Goal: Obtain resource: Download file/media

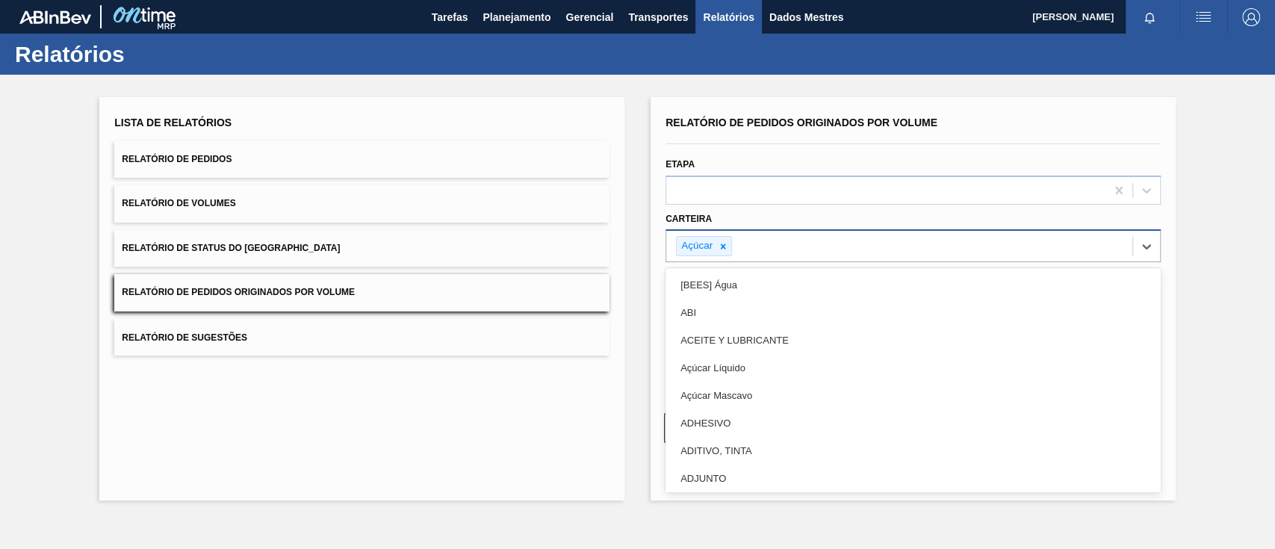
click at [732, 244] on div "Açúcar" at bounding box center [899, 246] width 466 height 31
click at [729, 244] on div at bounding box center [723, 246] width 16 height 19
type input "gar"
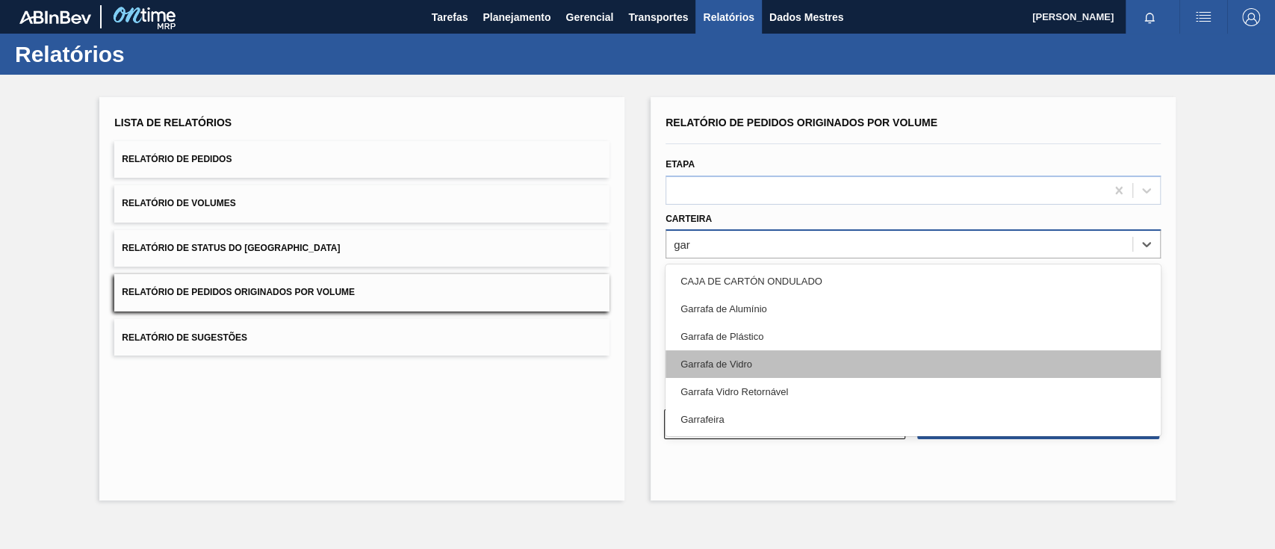
click at [726, 369] on div "Garrafa de Vidro" at bounding box center [913, 364] width 495 height 28
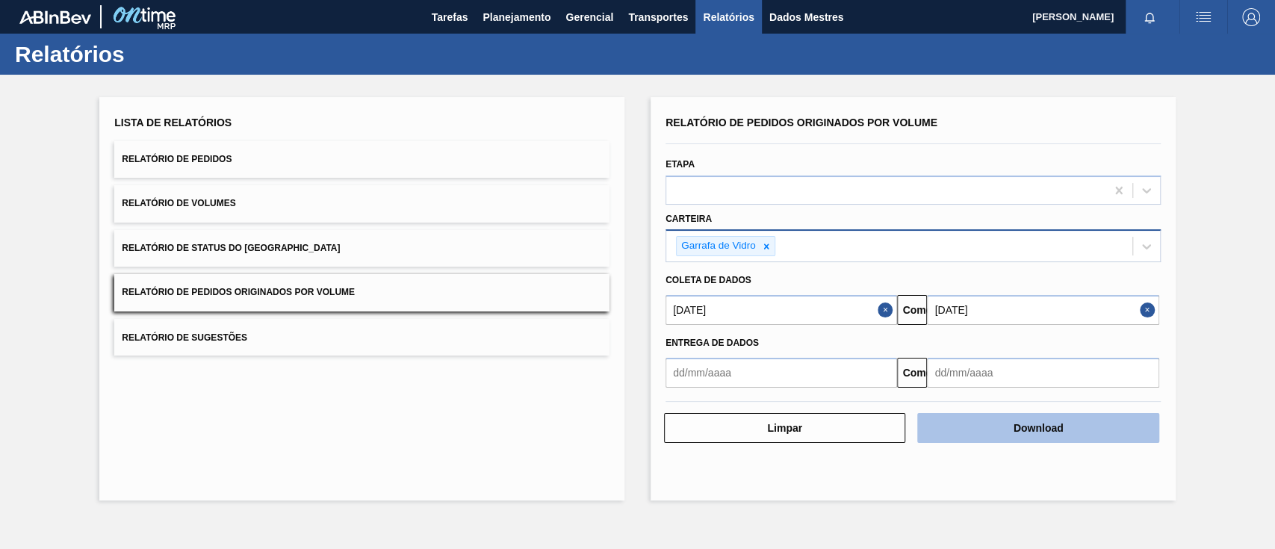
click at [1039, 429] on font "Download" at bounding box center [1039, 428] width 50 height 12
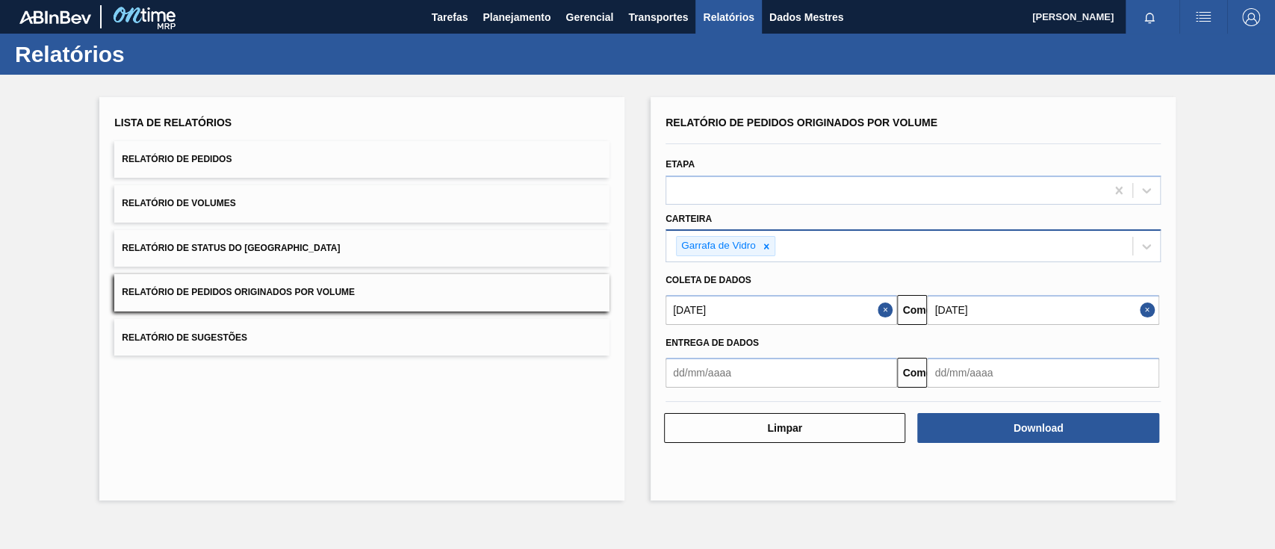
click at [736, 140] on div at bounding box center [913, 143] width 507 height 13
click at [962, 305] on input "[DATE]" at bounding box center [1043, 310] width 232 height 30
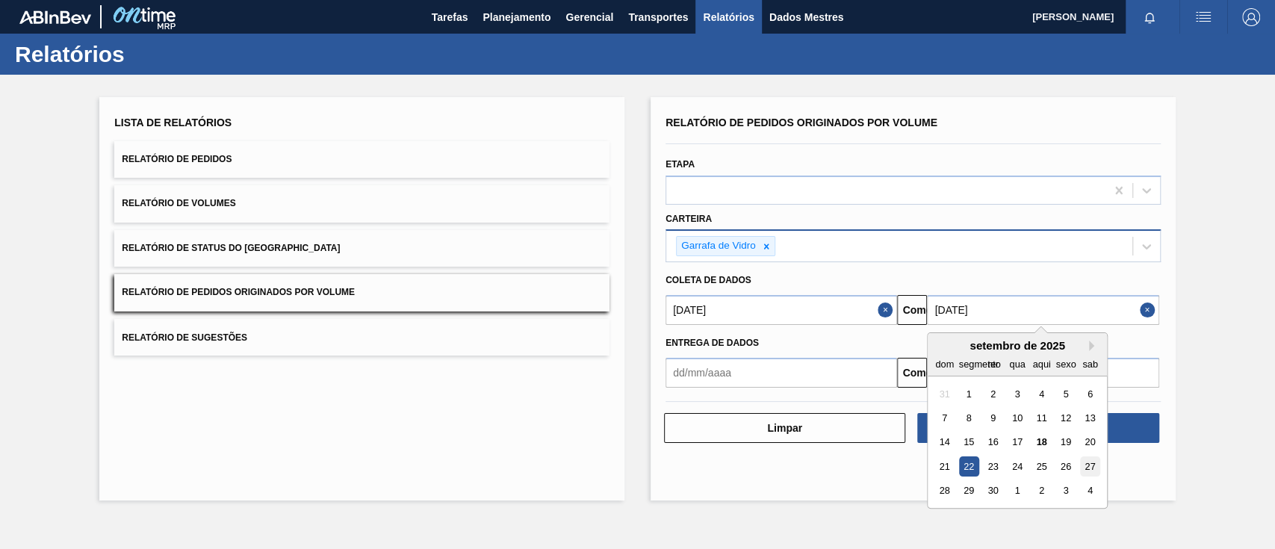
click at [1096, 463] on div "27" at bounding box center [1090, 466] width 20 height 20
type input "[DATE]"
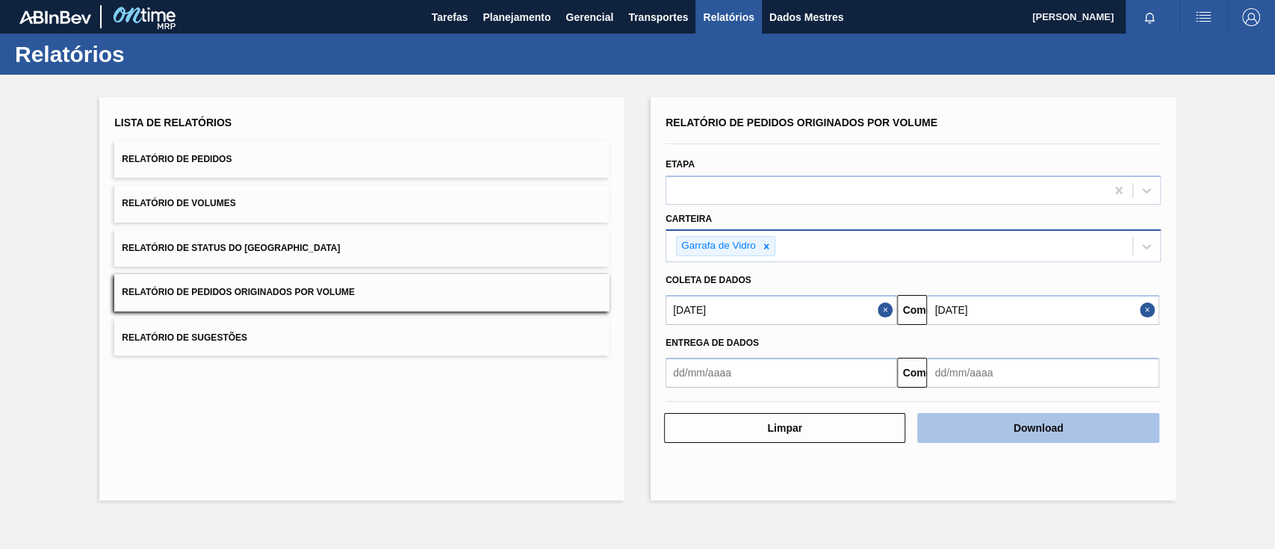
click at [1073, 422] on button "Download" at bounding box center [1037, 428] width 241 height 30
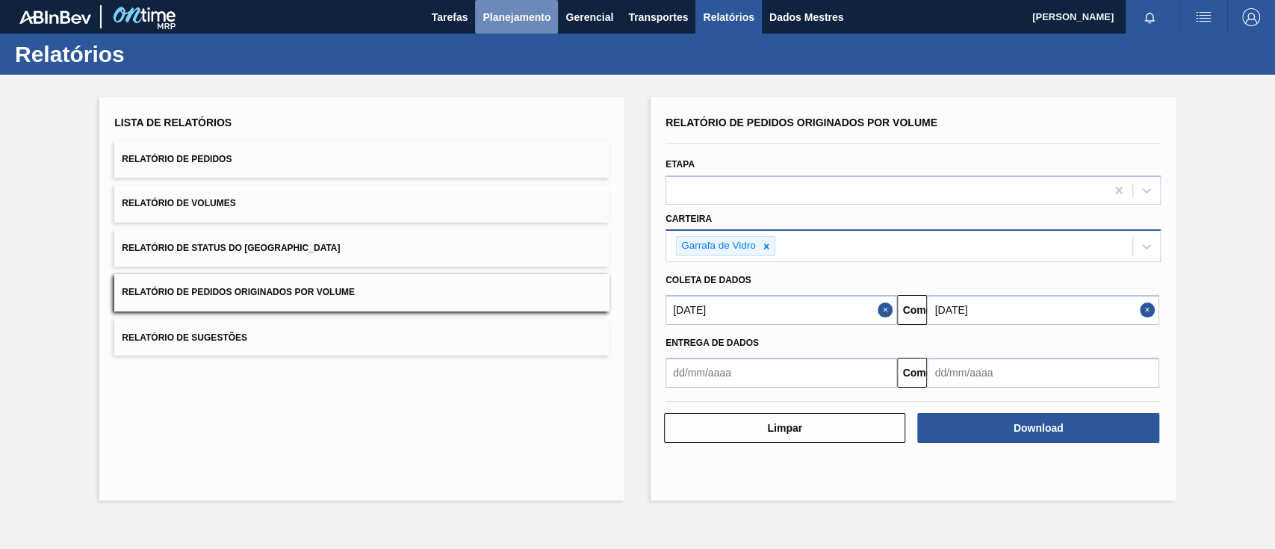
click at [502, 16] on font "Planejamento" at bounding box center [517, 17] width 68 height 12
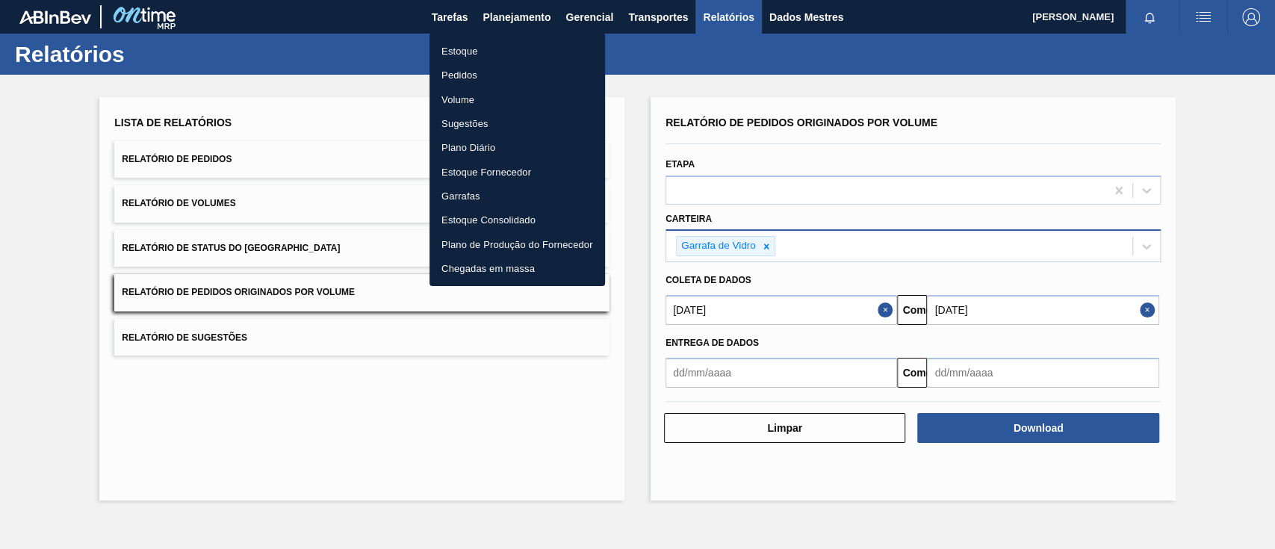
click at [448, 74] on font "Pedidos" at bounding box center [459, 74] width 36 height 11
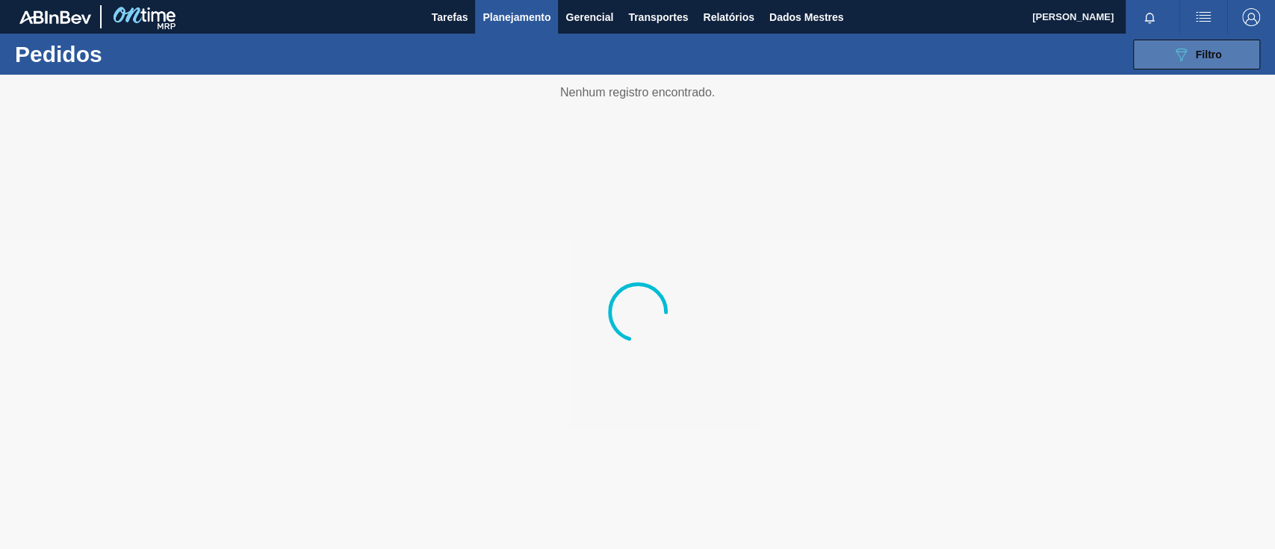
click at [1169, 49] on button "089F7B8B-B2A5-4AFE-B5C0-19BA573D28AC Filtro" at bounding box center [1196, 55] width 127 height 30
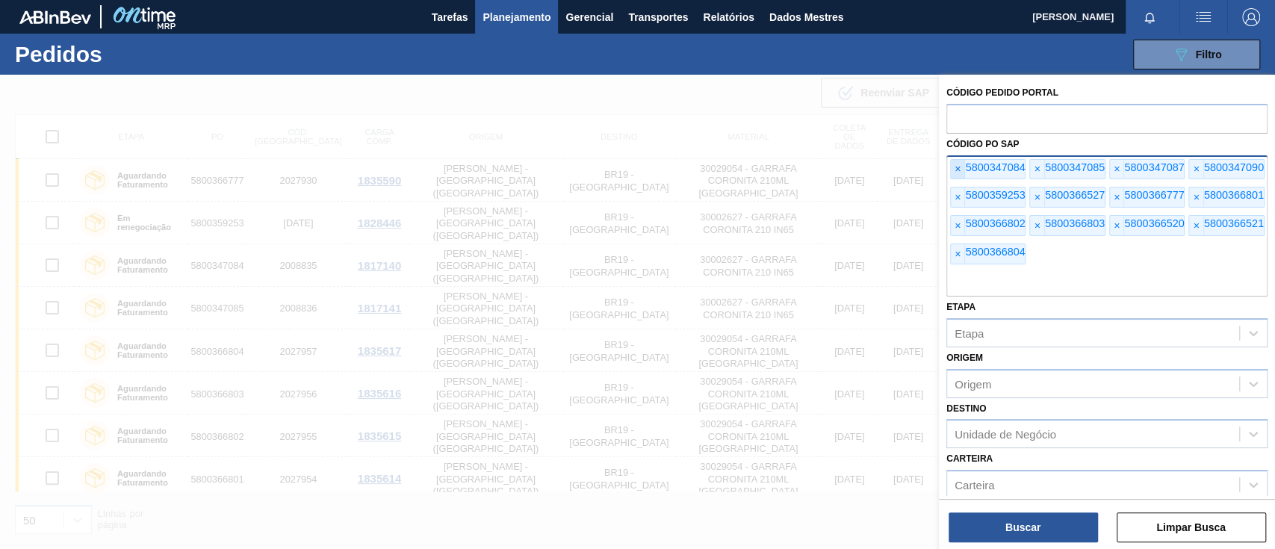
click at [958, 169] on font "×" at bounding box center [958, 169] width 6 height 12
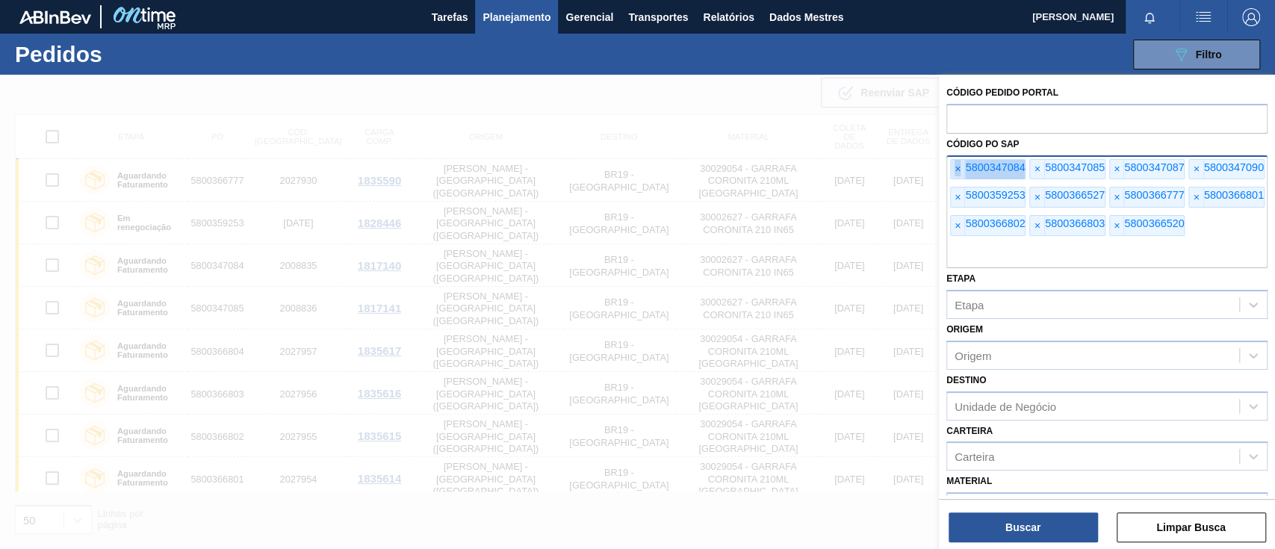
click at [958, 169] on font "×" at bounding box center [958, 169] width 6 height 12
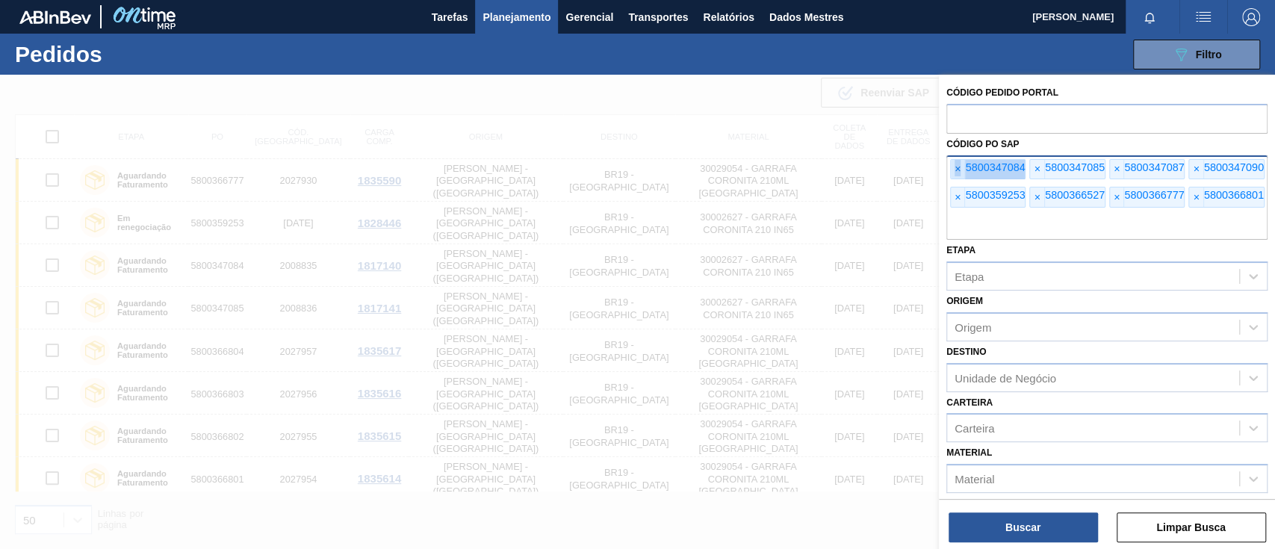
click at [958, 169] on font "×" at bounding box center [958, 169] width 6 height 12
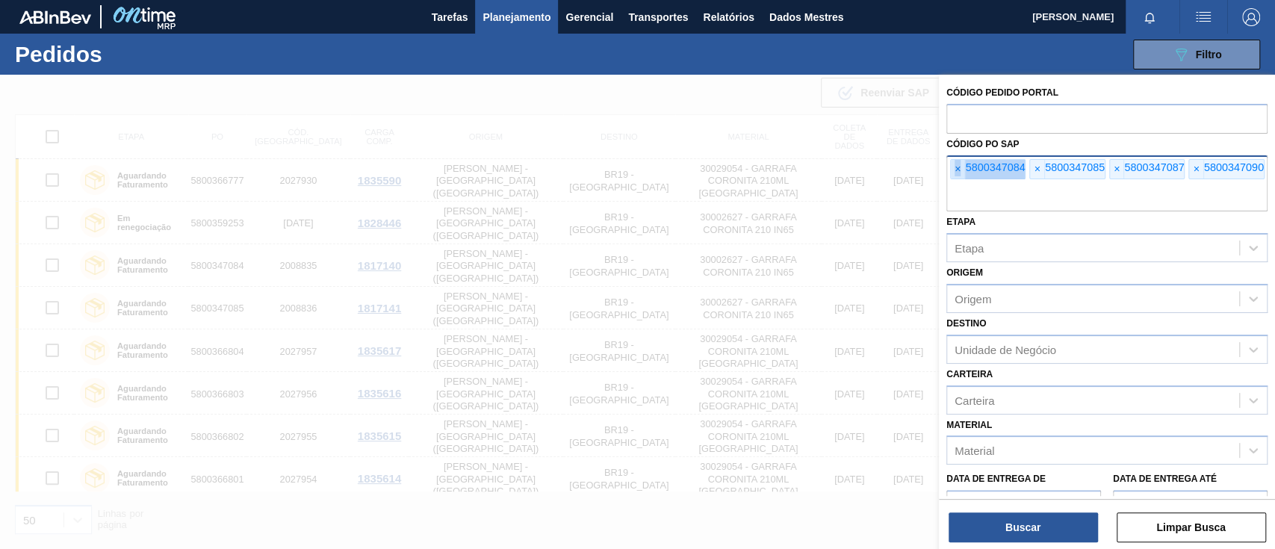
click at [958, 169] on font "×" at bounding box center [958, 169] width 6 height 12
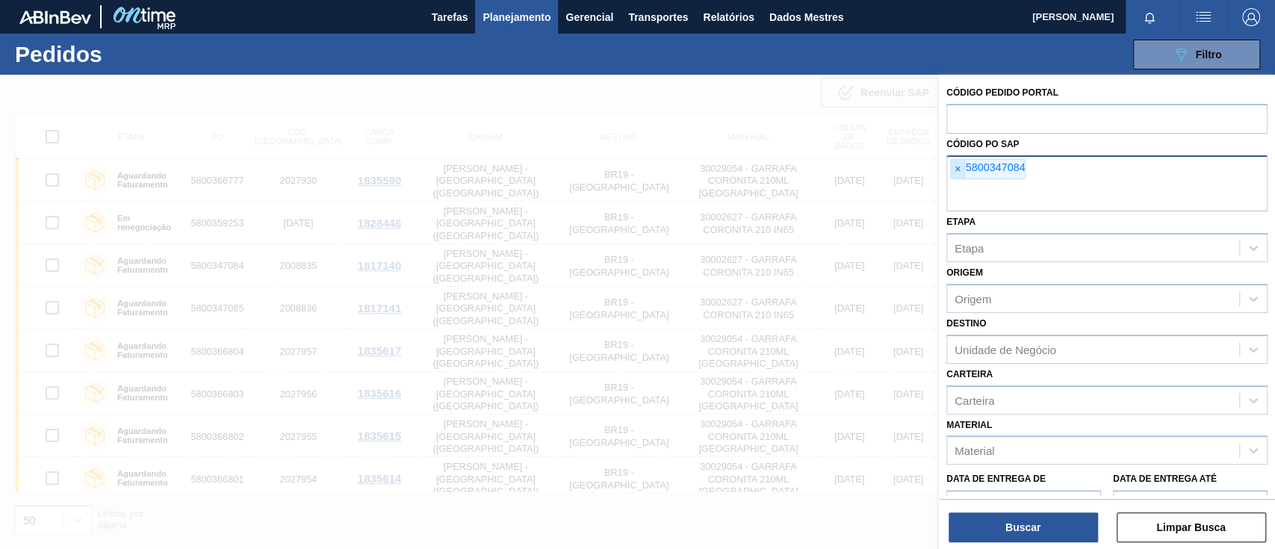
click at [958, 169] on font "×" at bounding box center [958, 169] width 6 height 12
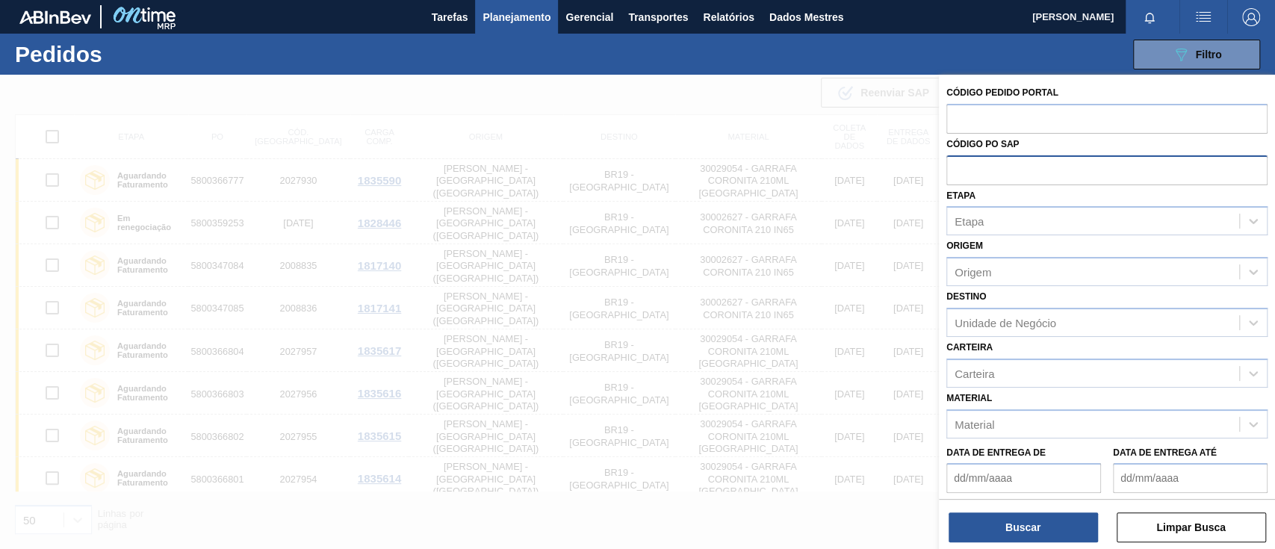
click at [958, 169] on input "text" at bounding box center [1106, 169] width 321 height 28
paste input "text"
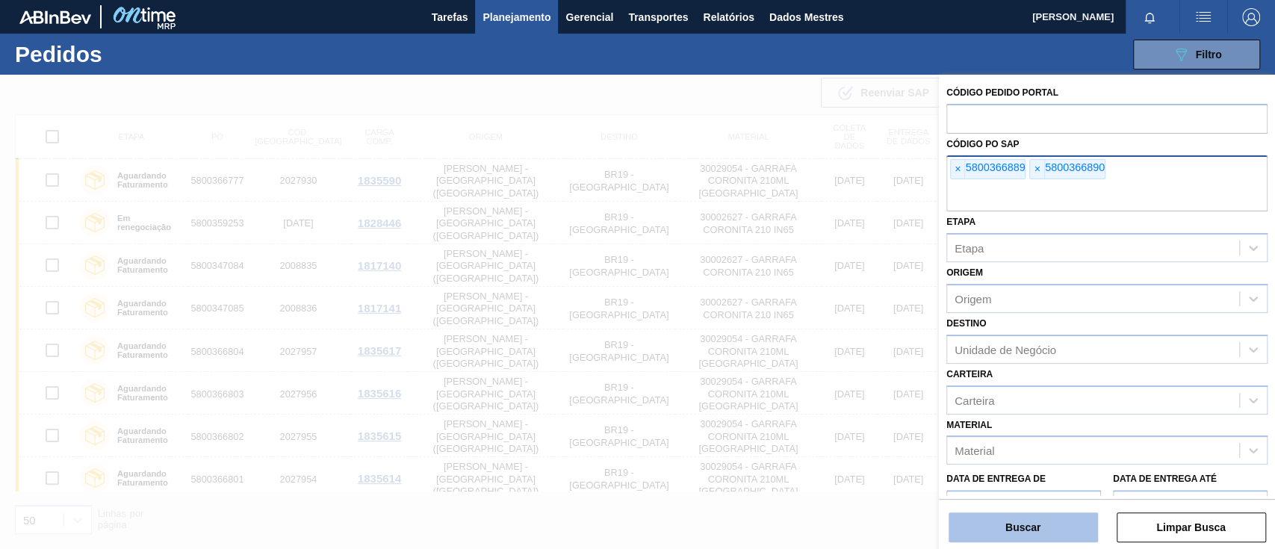
click at [1004, 528] on button "Buscar" at bounding box center [1023, 527] width 149 height 30
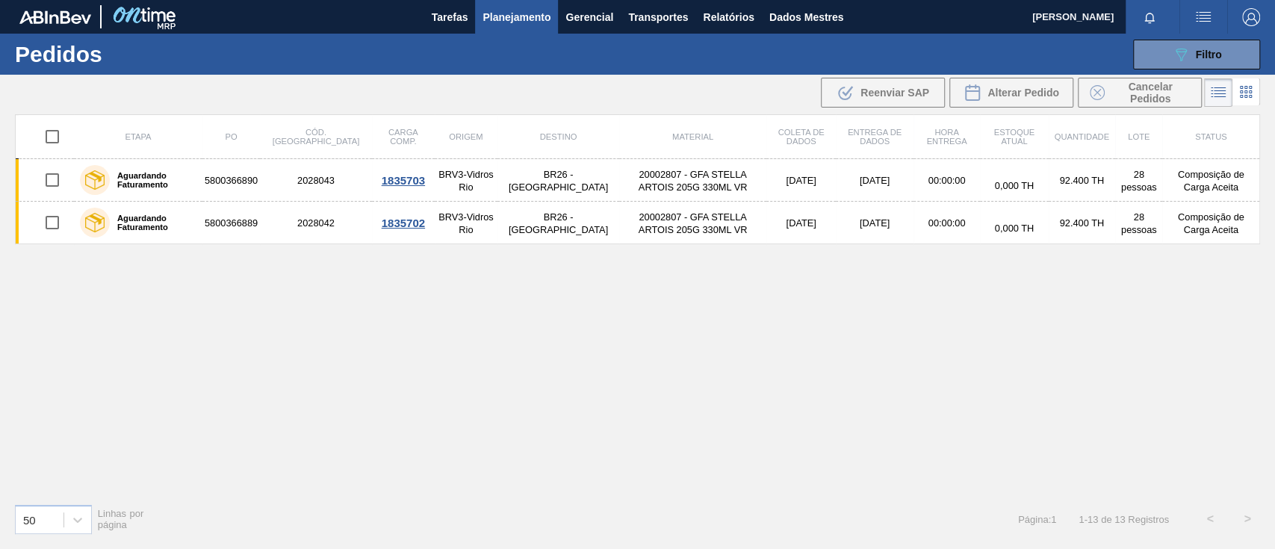
click at [56, 138] on input "checkbox" at bounding box center [52, 136] width 31 height 31
checkbox input "true"
click at [1003, 90] on font "Alterar Pedido" at bounding box center [1023, 93] width 72 height 12
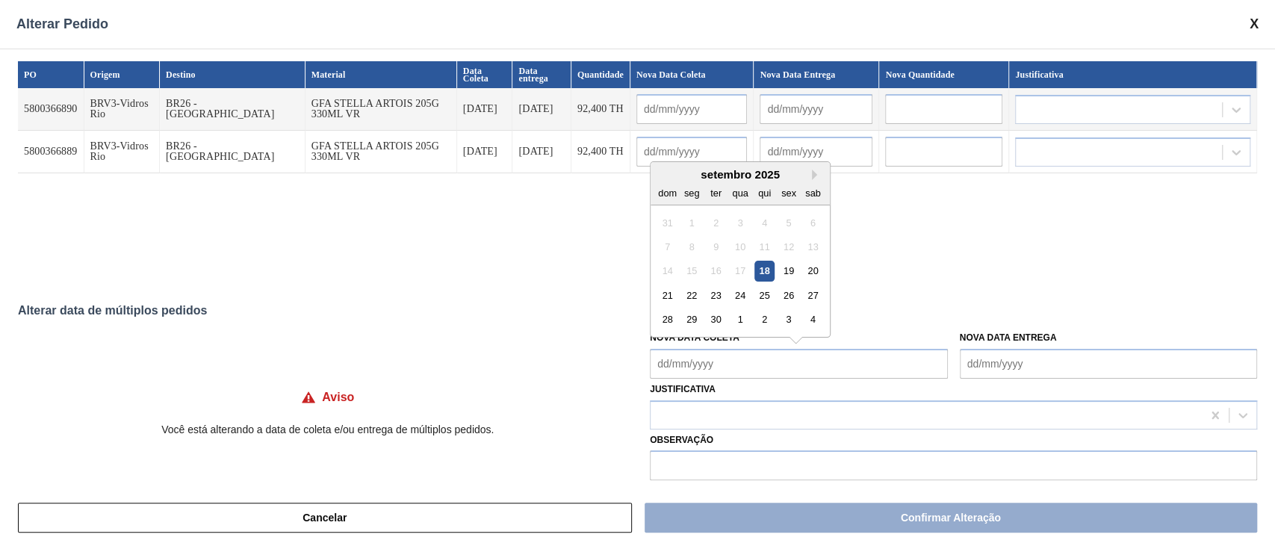
click at [717, 373] on Coleta "Nova Data Coleta" at bounding box center [798, 364] width 297 height 30
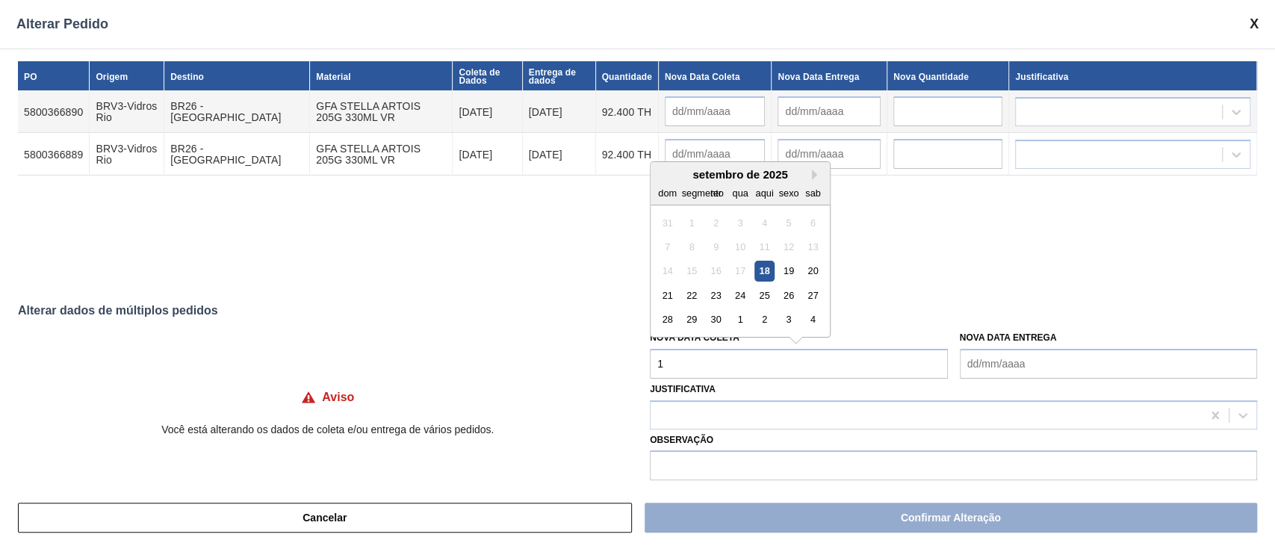
type Coleta "18"
type input "[DATE]"
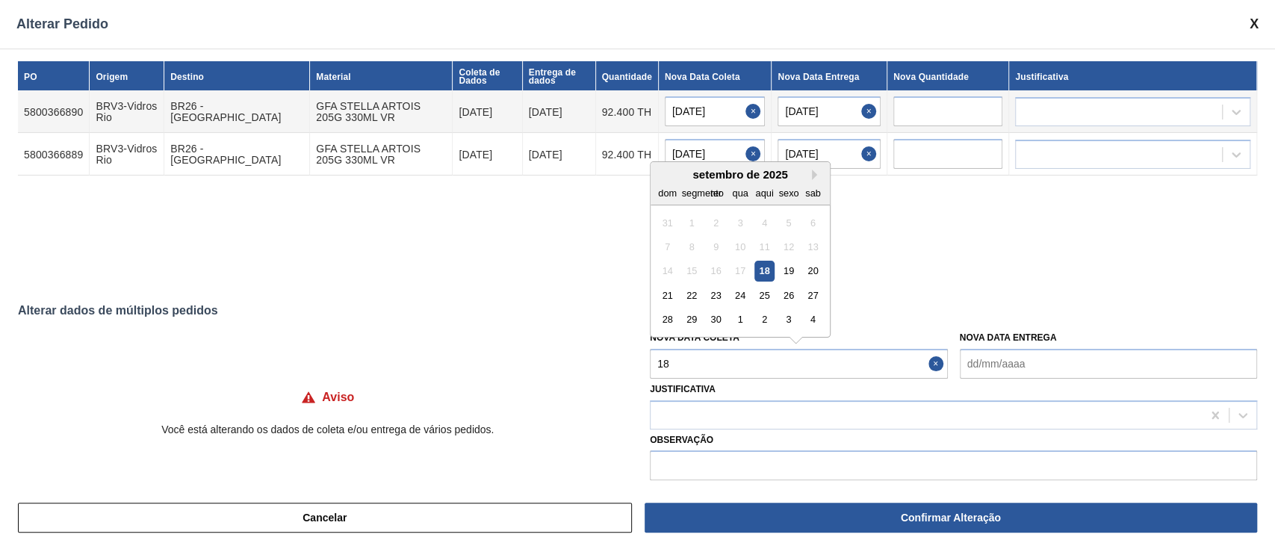
click at [760, 273] on font "18" at bounding box center [764, 270] width 10 height 11
type Coleta "[DATE]"
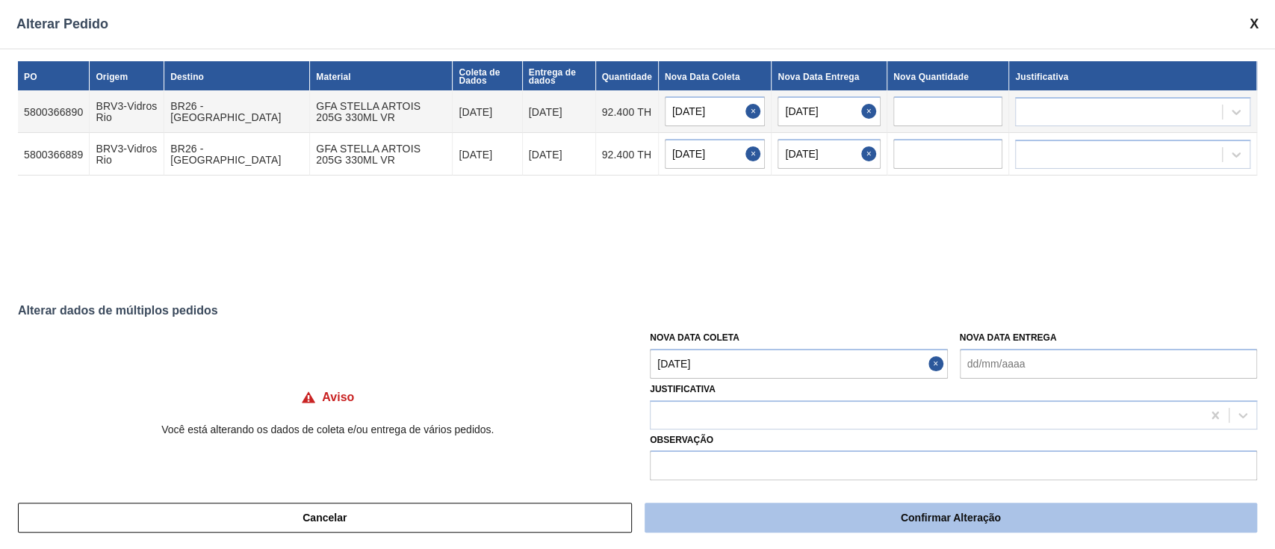
click at [873, 527] on button "Confirmar Alteração" at bounding box center [951, 518] width 612 height 30
click at [927, 521] on font "Confirmar Alteração" at bounding box center [951, 518] width 100 height 12
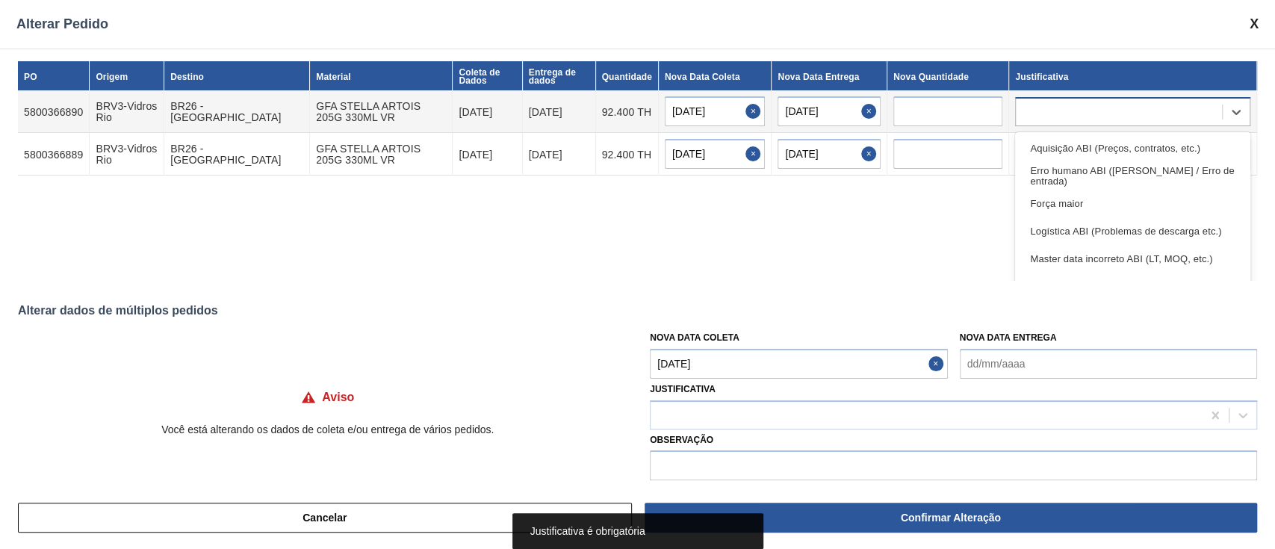
click at [1059, 98] on div at bounding box center [1132, 111] width 235 height 29
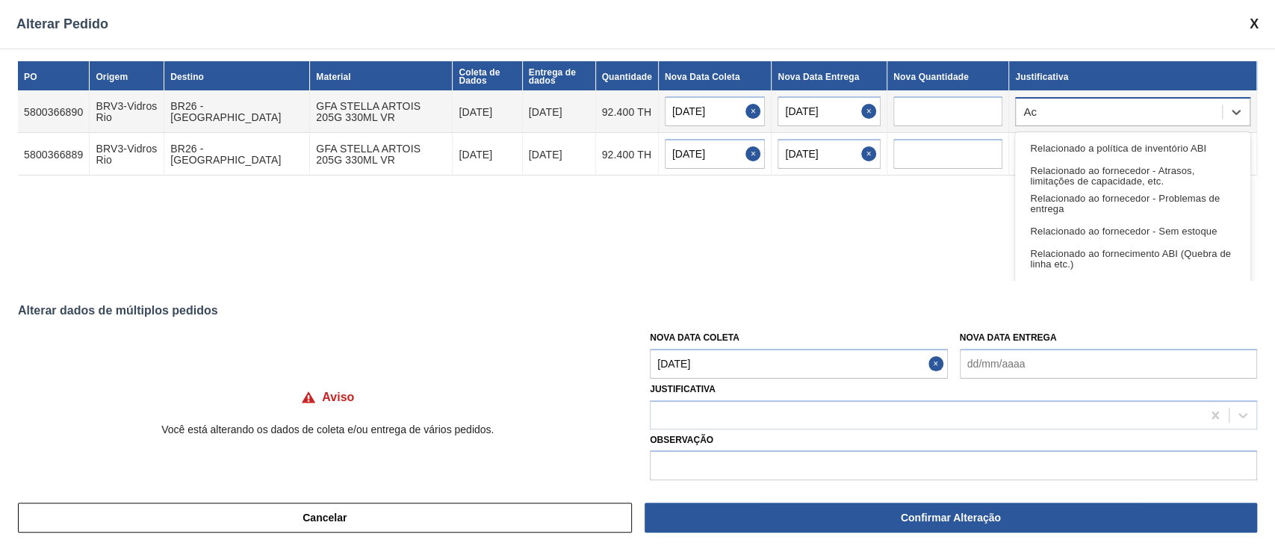
type input "A"
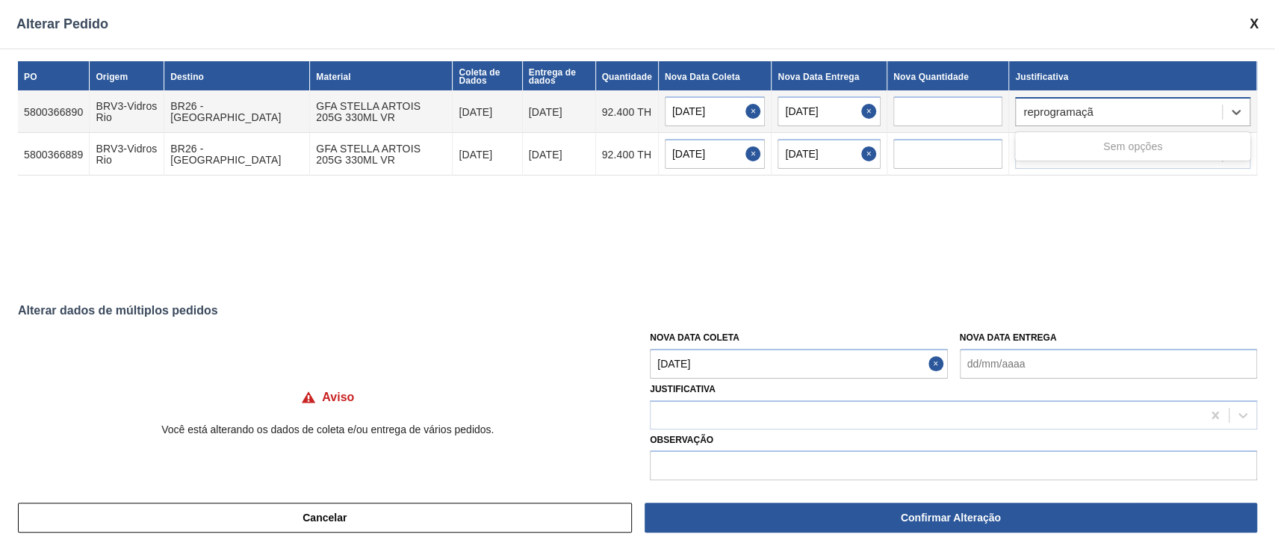
type input "reprogramação"
click at [1124, 117] on div "reprogramaçã" at bounding box center [1119, 112] width 206 height 22
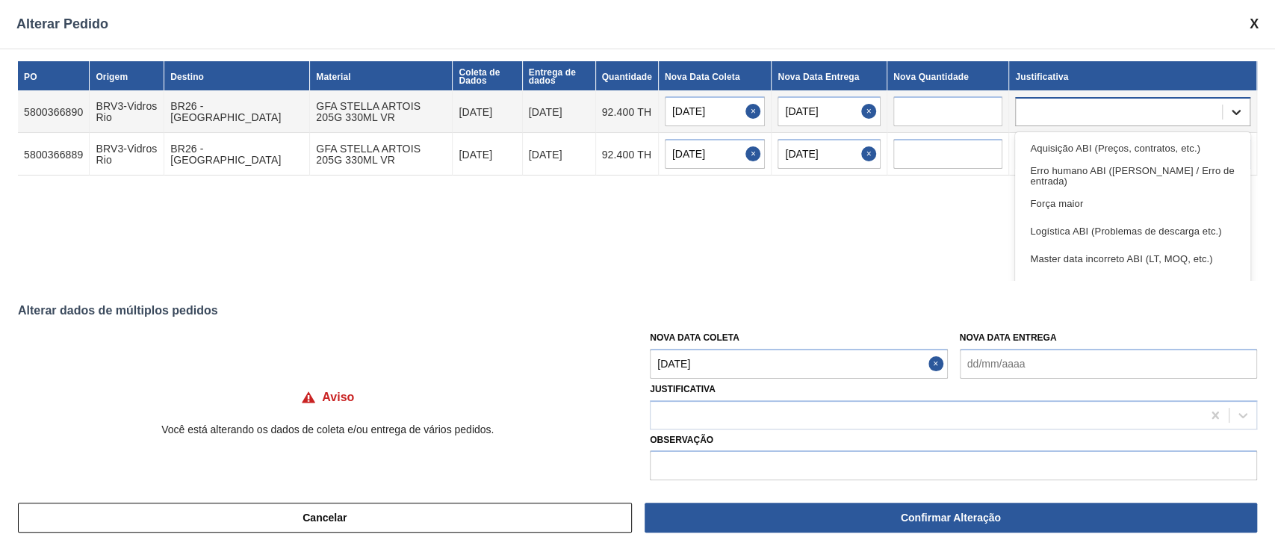
click at [1235, 108] on icon at bounding box center [1236, 112] width 15 height 15
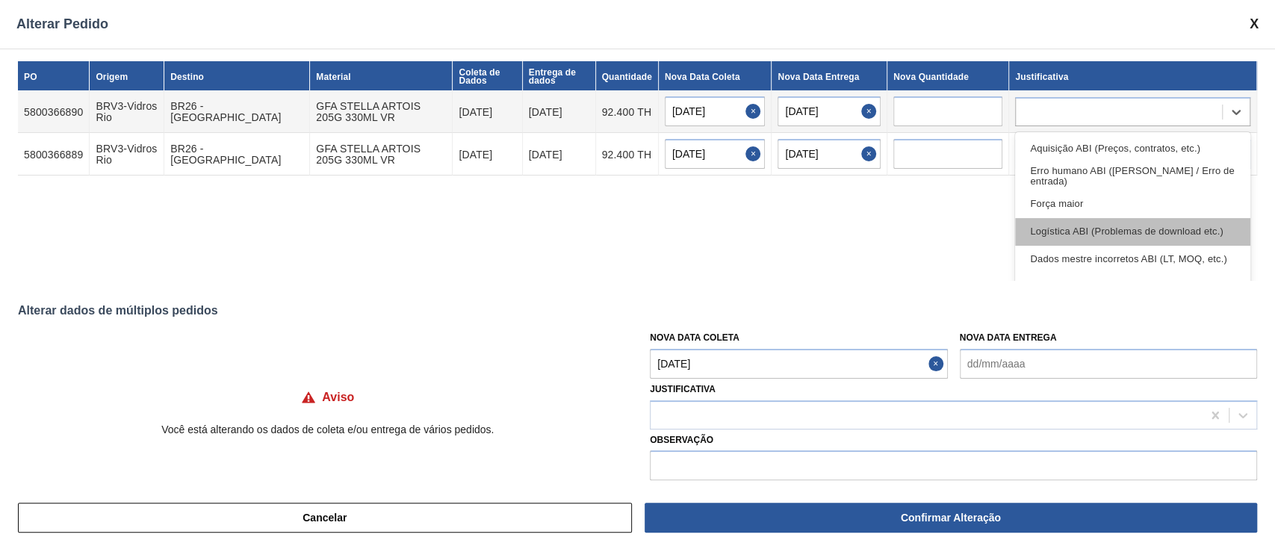
scroll to position [99, 0]
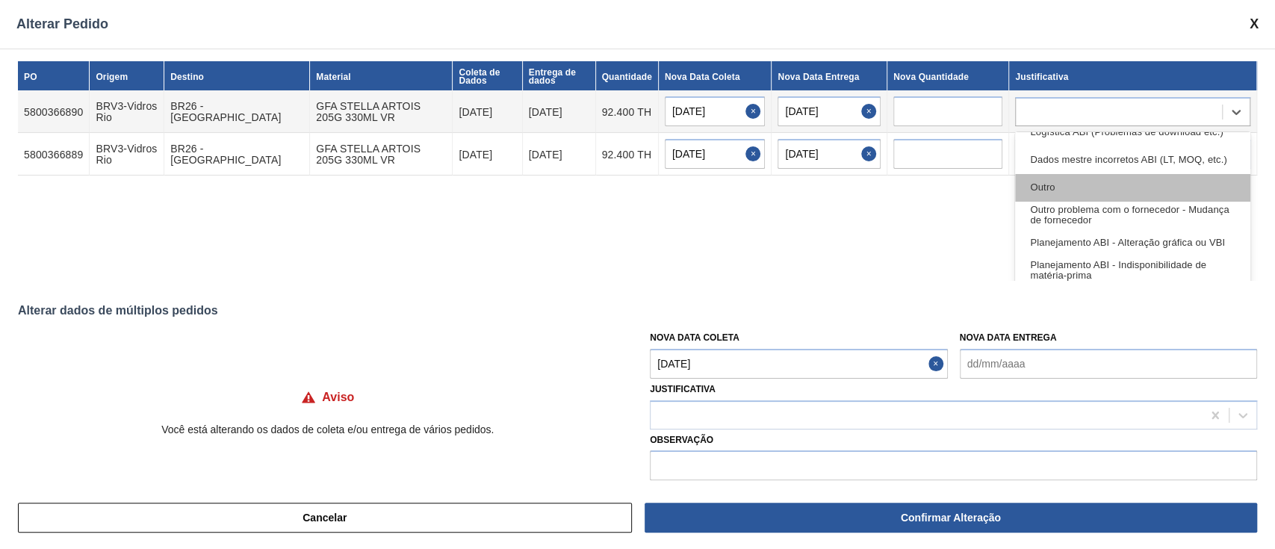
click at [1114, 179] on div "Outro" at bounding box center [1132, 188] width 235 height 28
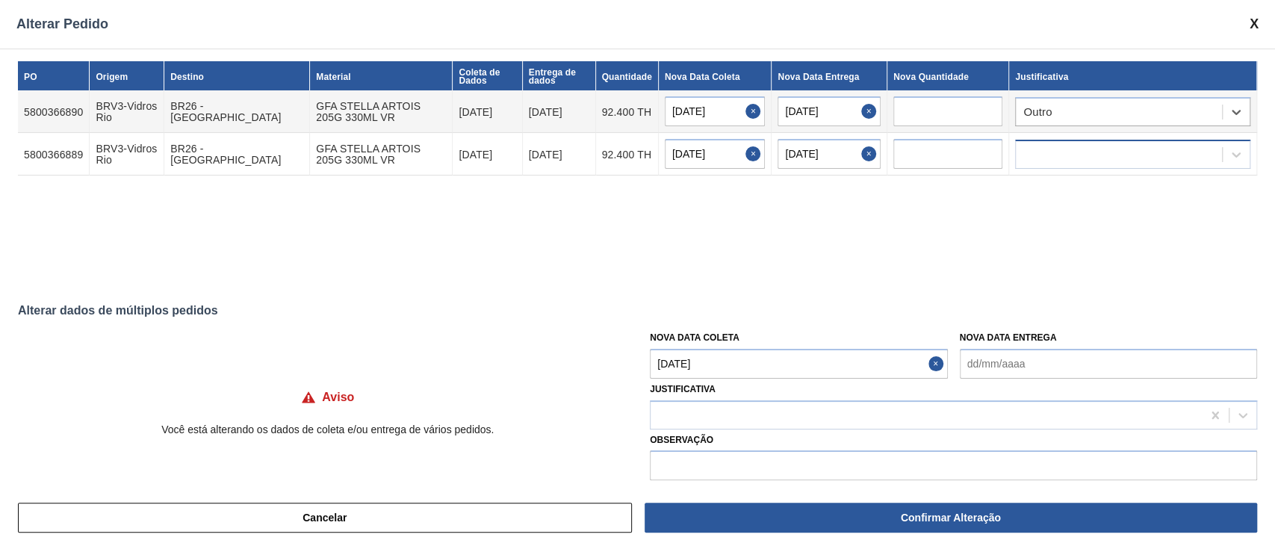
click at [1094, 158] on div at bounding box center [1119, 154] width 206 height 22
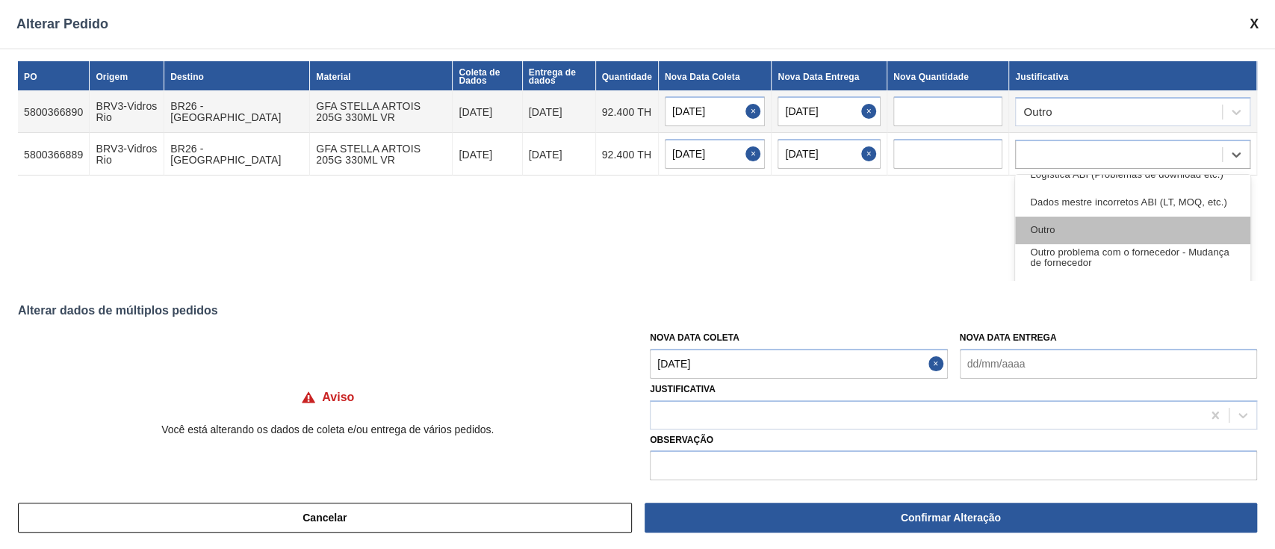
click at [1111, 231] on div "Outro" at bounding box center [1132, 231] width 235 height 28
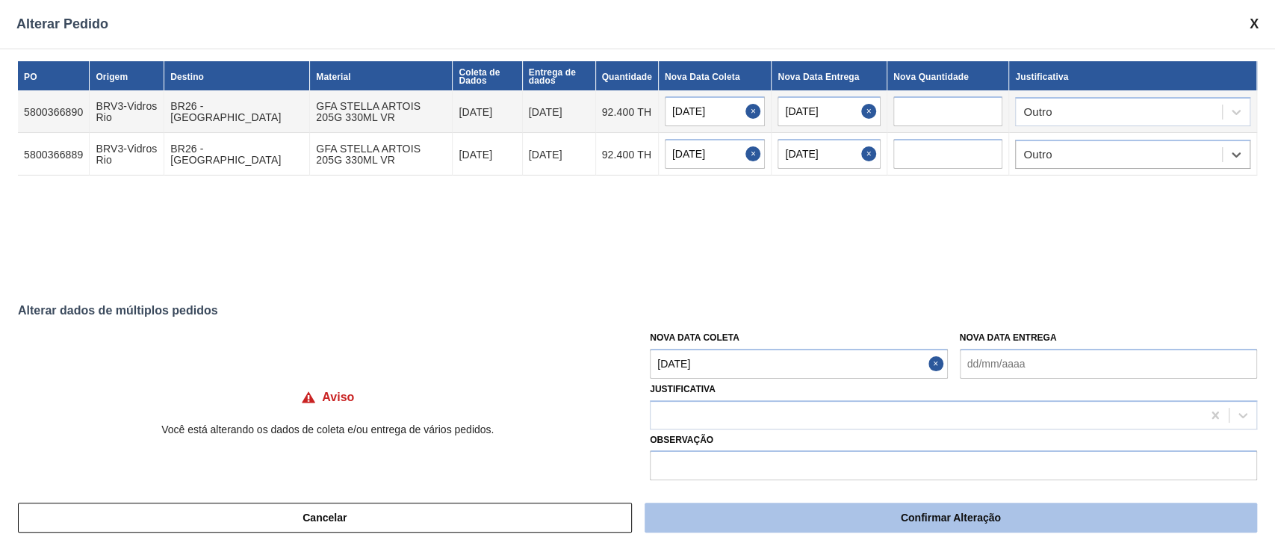
click at [941, 515] on font "Confirmar Alteração" at bounding box center [951, 518] width 100 height 12
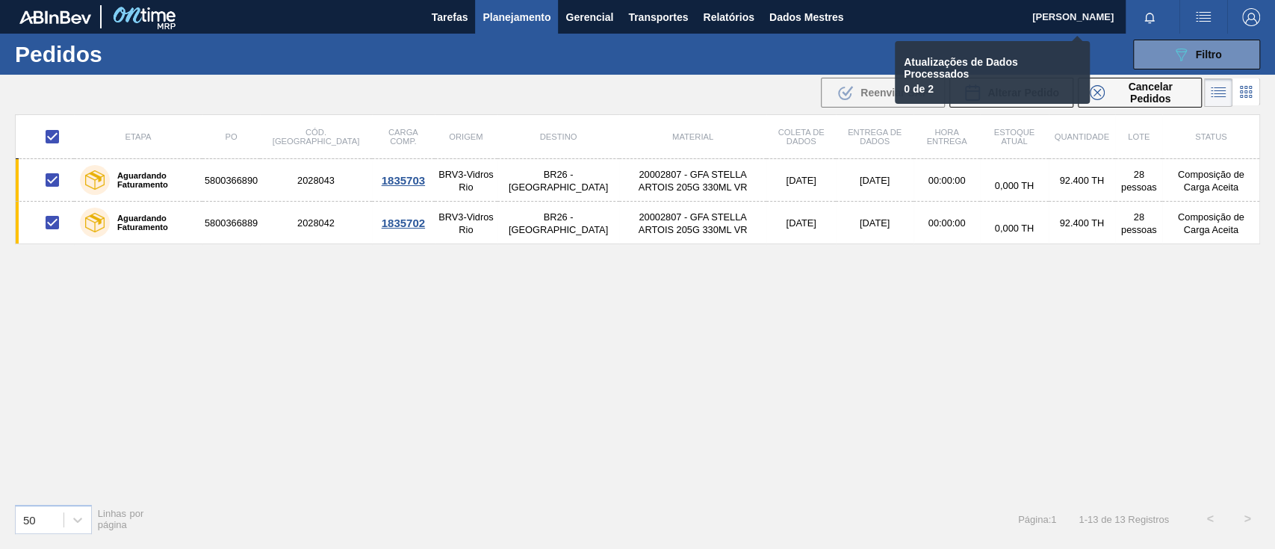
checkbox input "false"
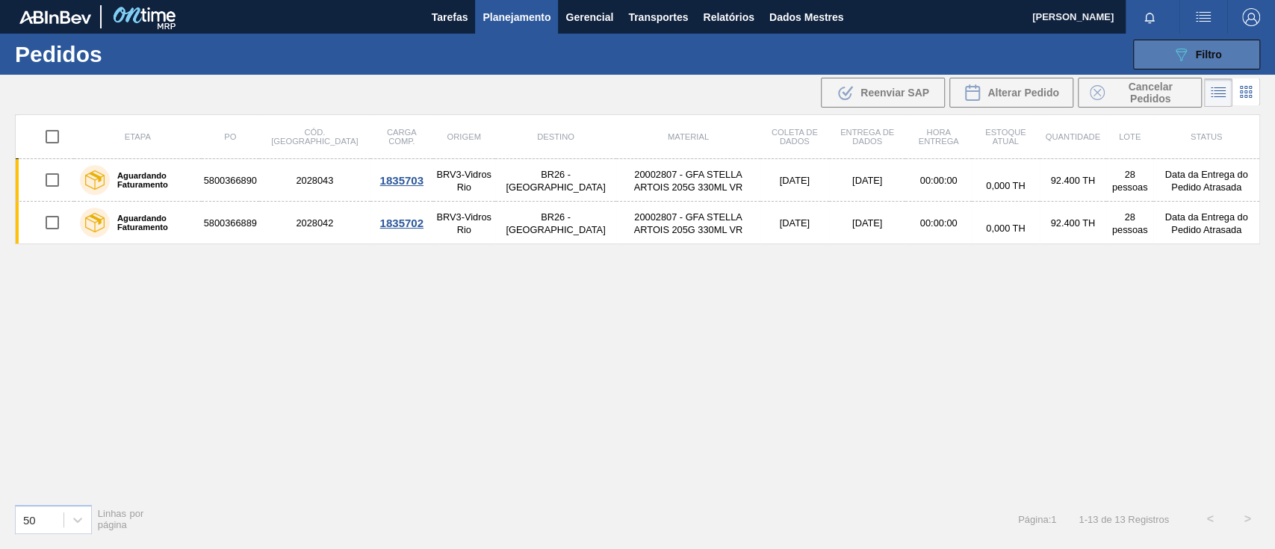
click at [1226, 56] on button "089F7B8B-B2A5-4AFE-B5C0-19BA573D28AC Filtro" at bounding box center [1196, 55] width 127 height 30
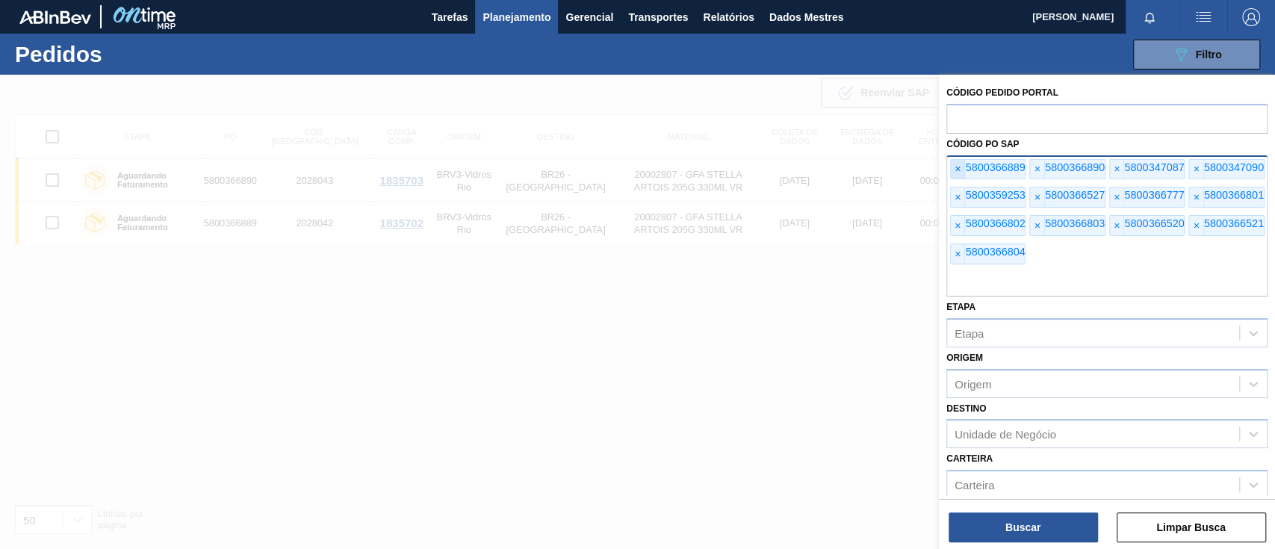
click at [958, 172] on font "×" at bounding box center [958, 169] width 6 height 12
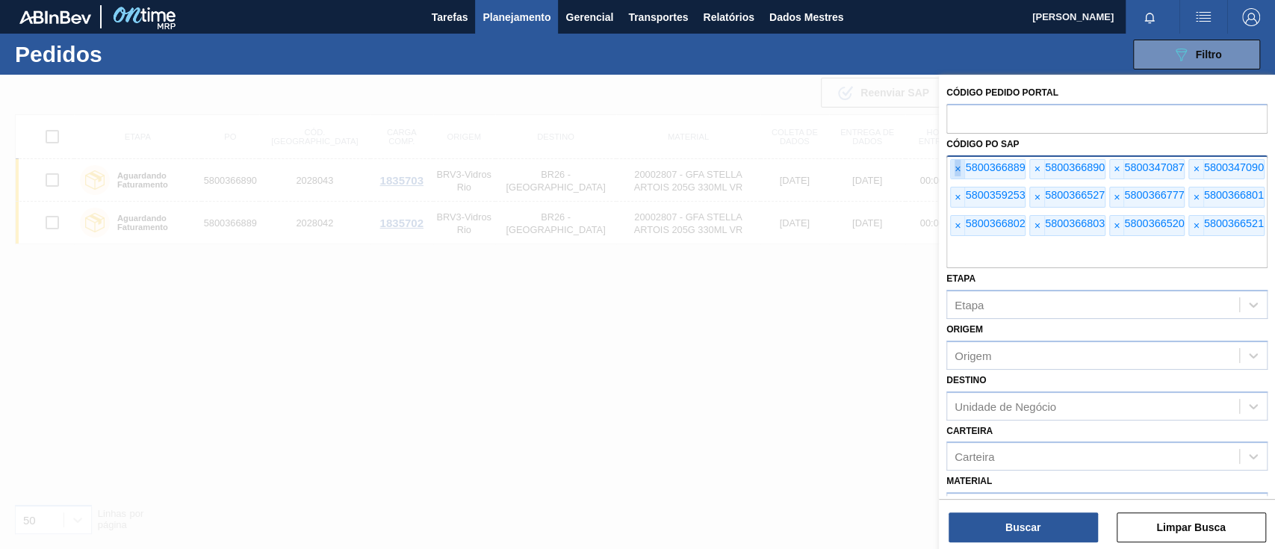
click at [958, 172] on font "×" at bounding box center [958, 169] width 6 height 12
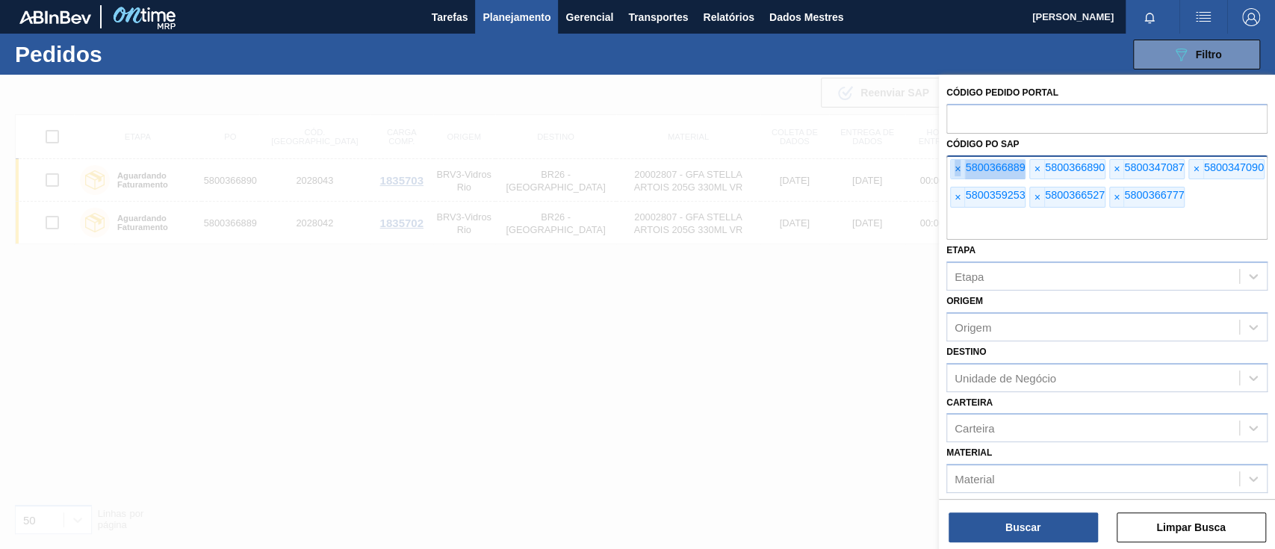
click at [958, 172] on font "×" at bounding box center [958, 169] width 6 height 12
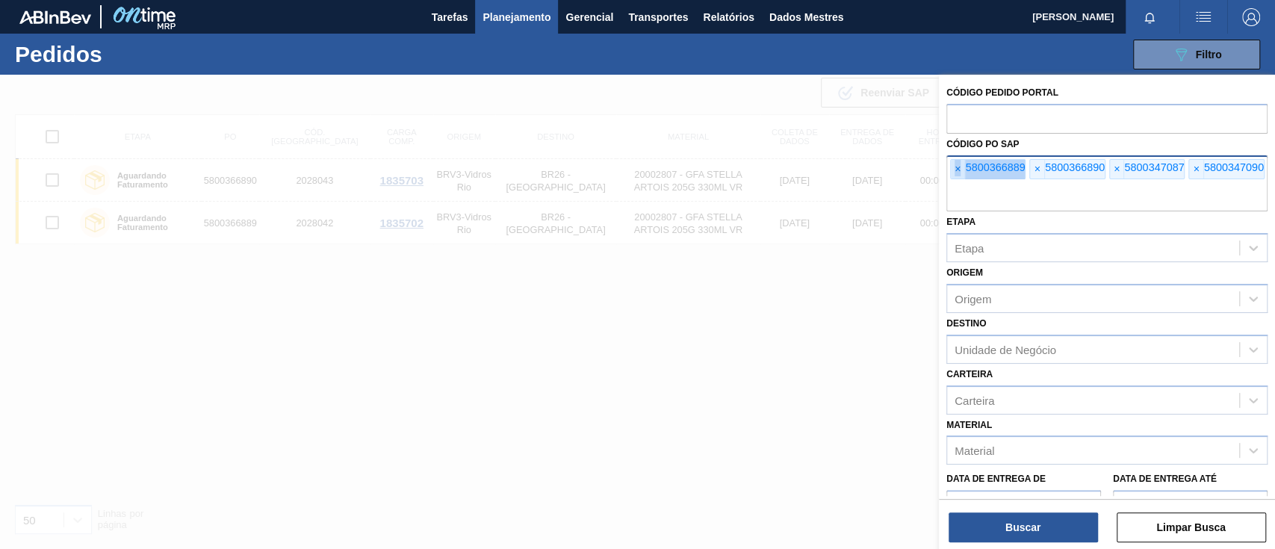
click at [958, 172] on font "×" at bounding box center [958, 169] width 6 height 12
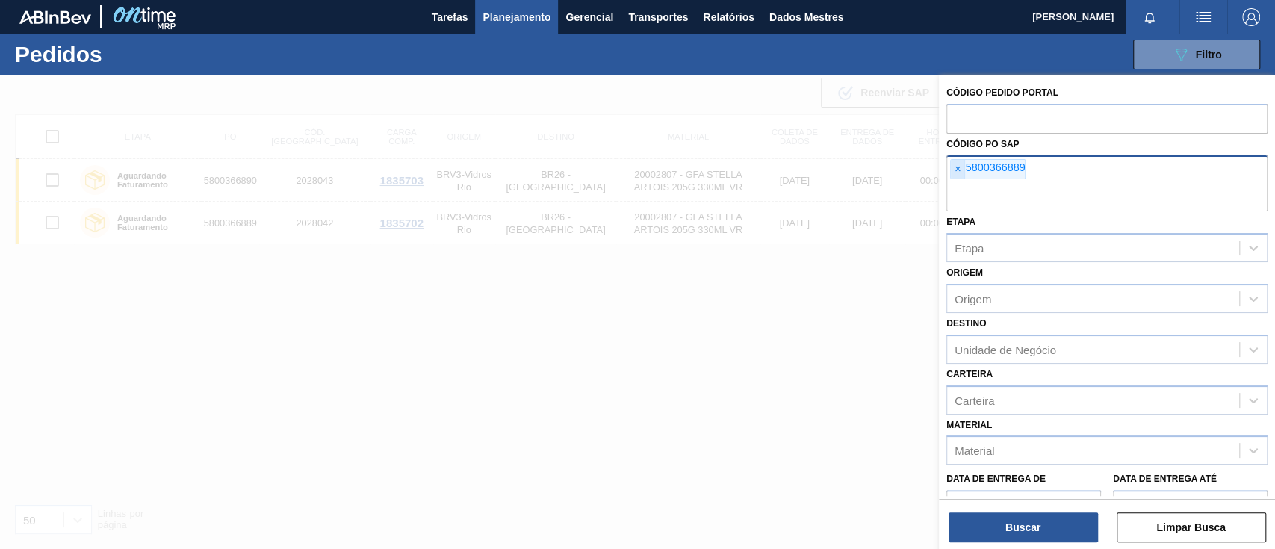
click at [958, 172] on font "×" at bounding box center [958, 169] width 6 height 12
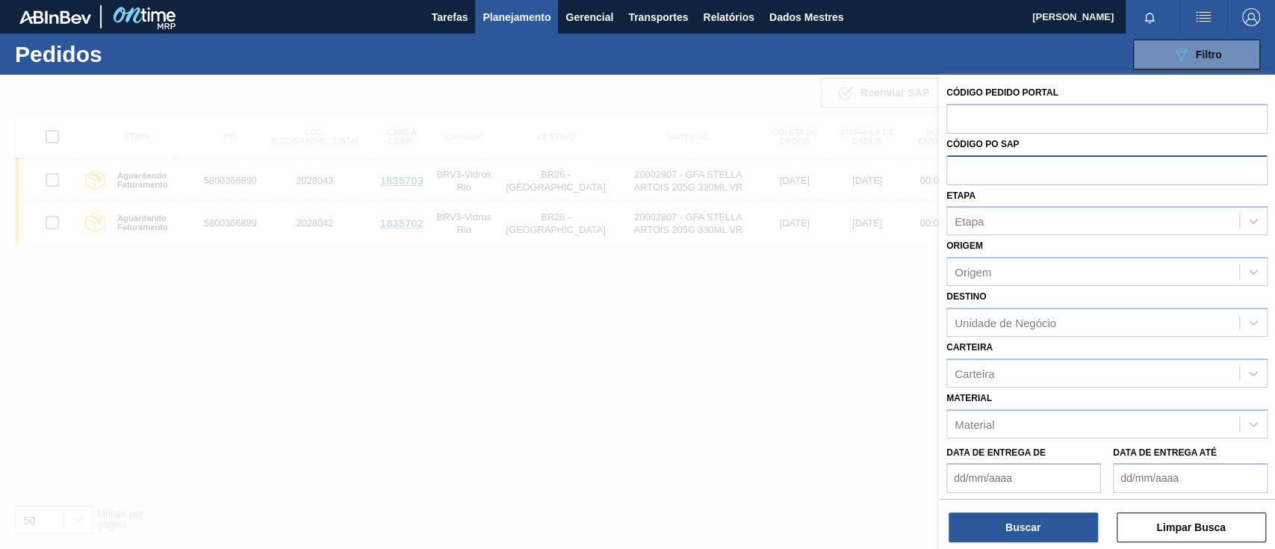
click at [958, 172] on input "text" at bounding box center [1106, 169] width 321 height 28
paste input "text"
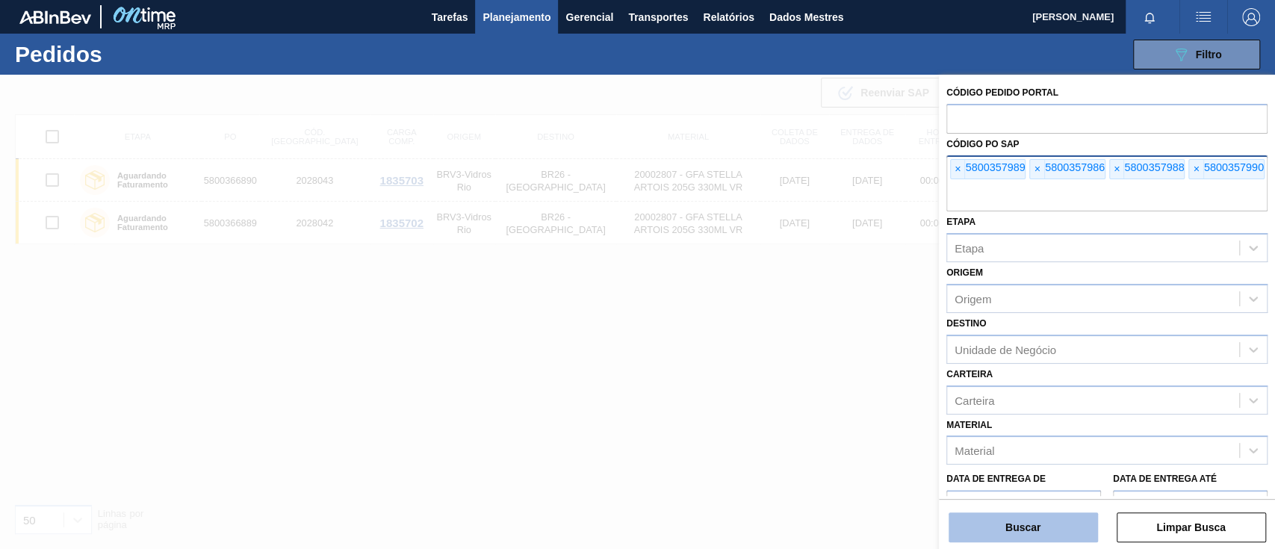
click at [1050, 529] on button "Buscar" at bounding box center [1023, 527] width 149 height 30
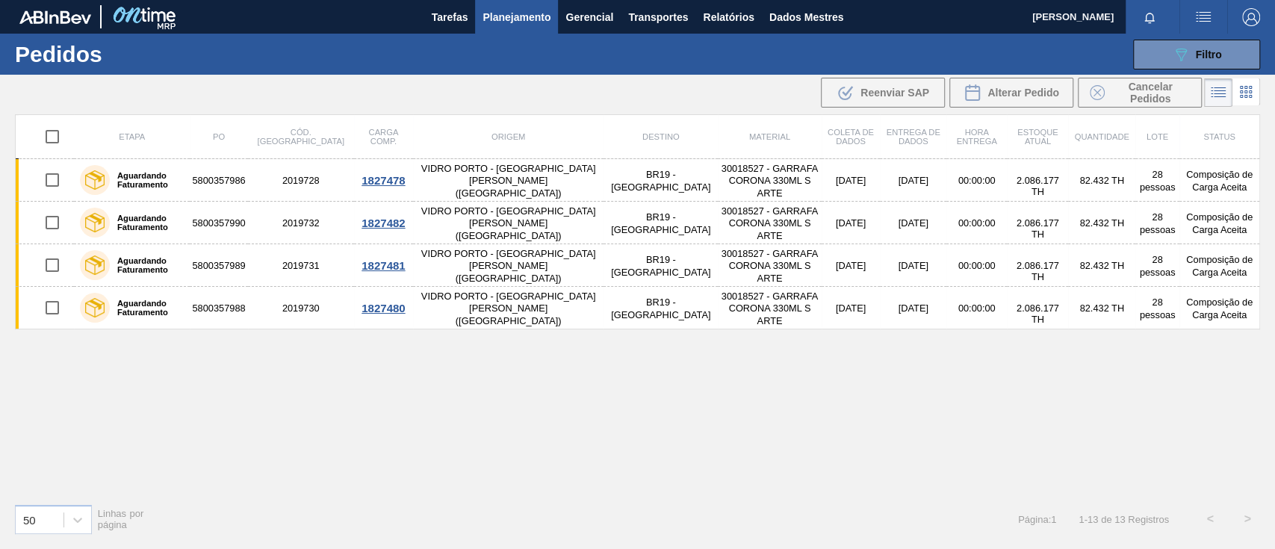
click at [54, 136] on input "checkbox" at bounding box center [52, 136] width 31 height 31
checkbox input "true"
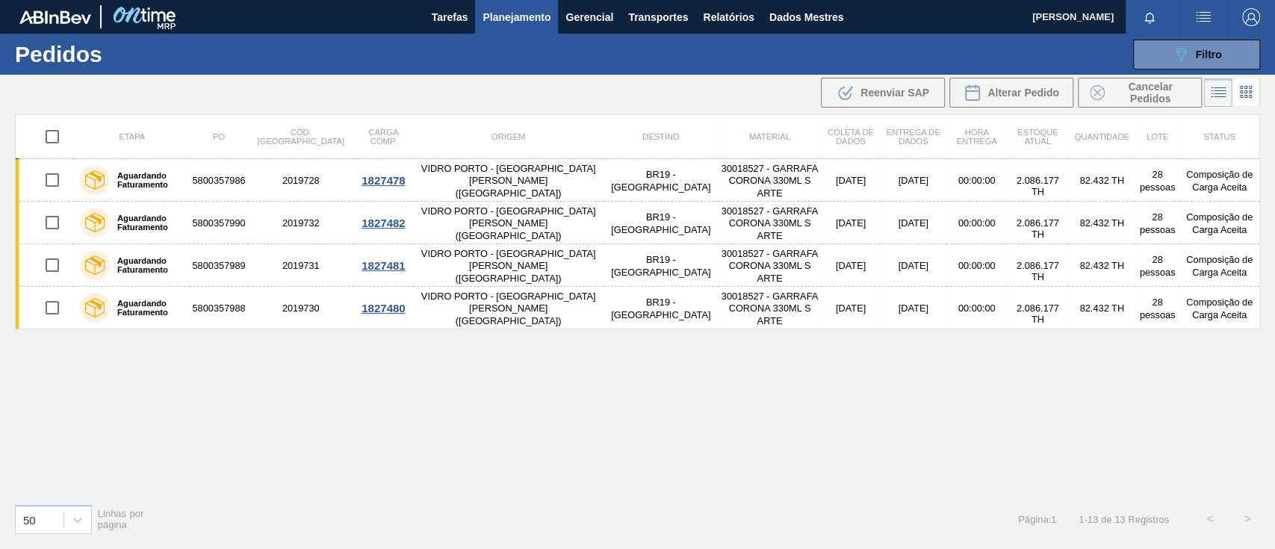
checkbox input "true"
click at [1023, 94] on font "Alterar Pedido" at bounding box center [1023, 93] width 72 height 12
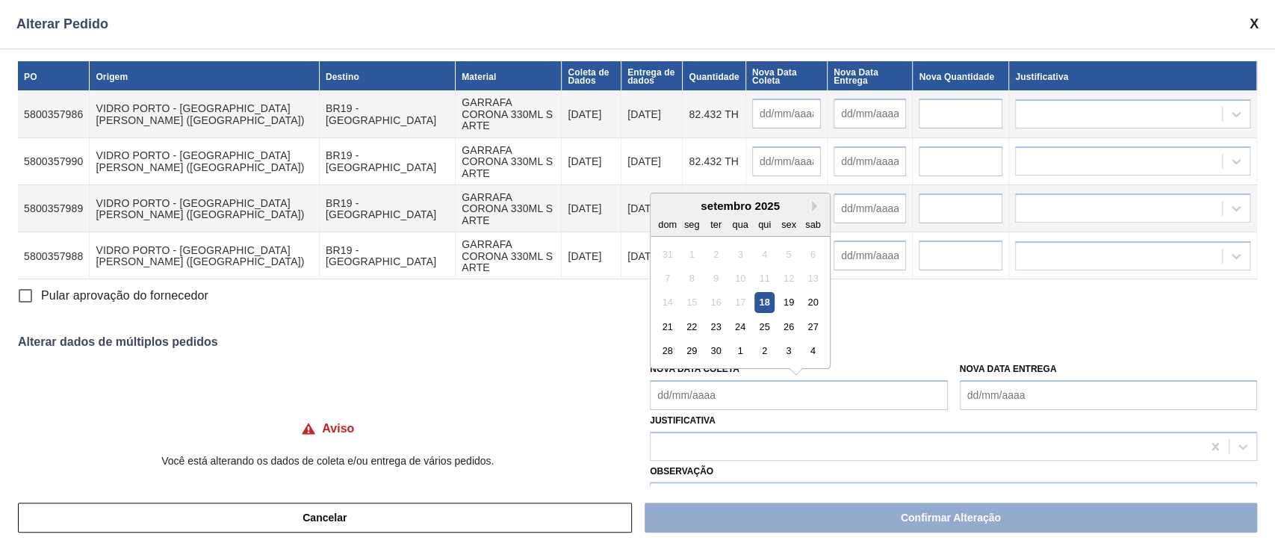
click at [772, 395] on Coleta "Nova Data Coleta" at bounding box center [798, 395] width 297 height 30
type Coleta "18"
type input "[DATE]"
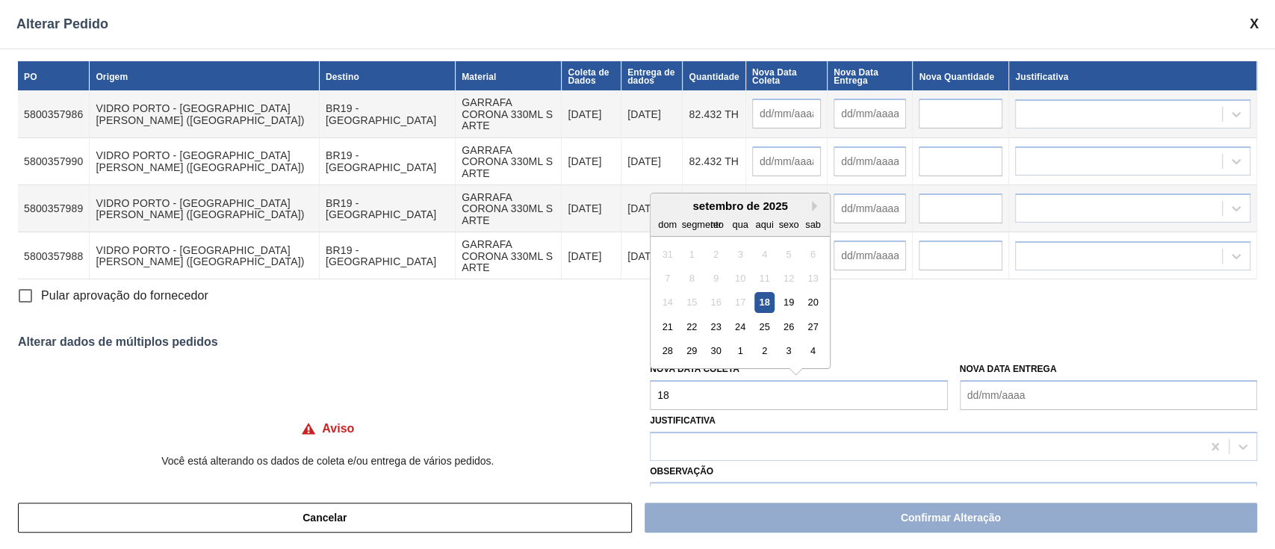
type input "[DATE]"
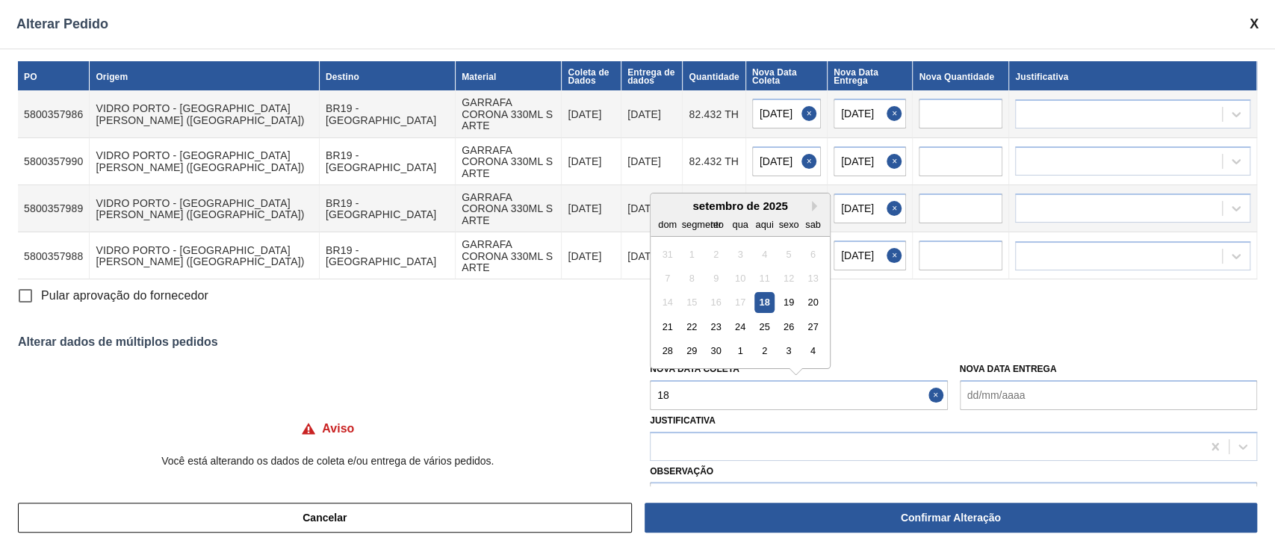
click at [762, 296] on div "18" at bounding box center [764, 302] width 20 height 20
type Coleta "[DATE]"
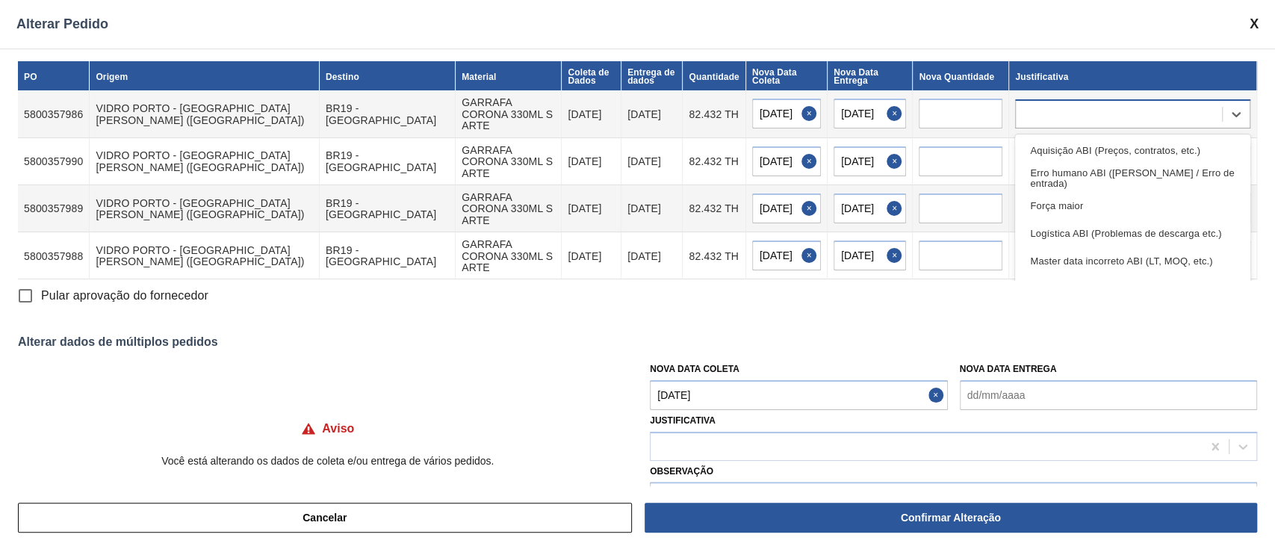
click at [1076, 111] on div at bounding box center [1119, 114] width 206 height 22
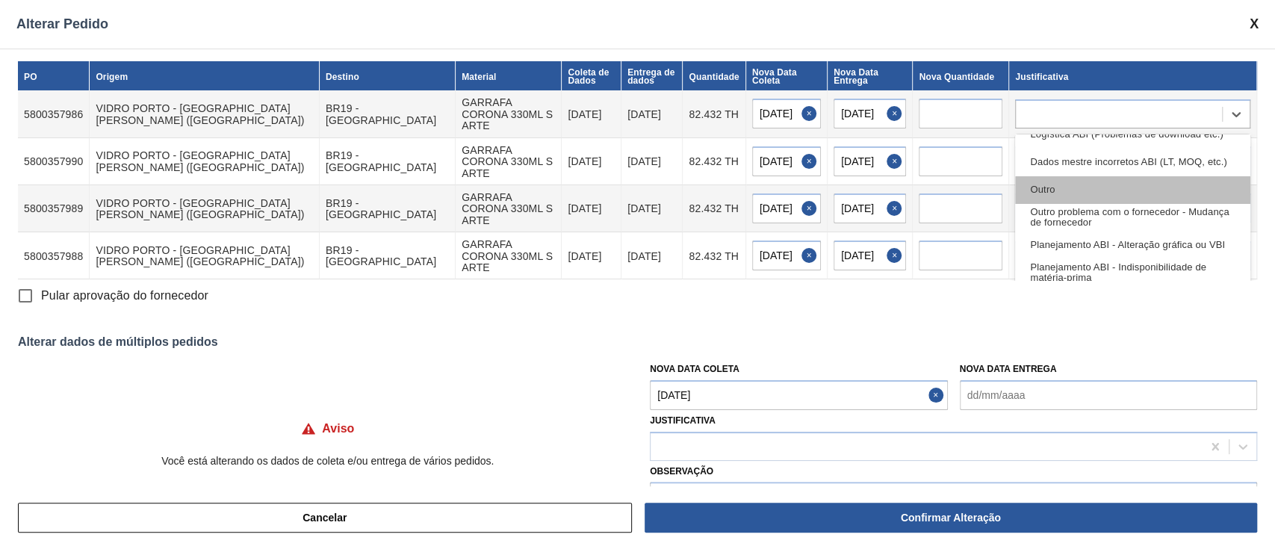
click at [1082, 181] on div "Outro" at bounding box center [1132, 190] width 235 height 28
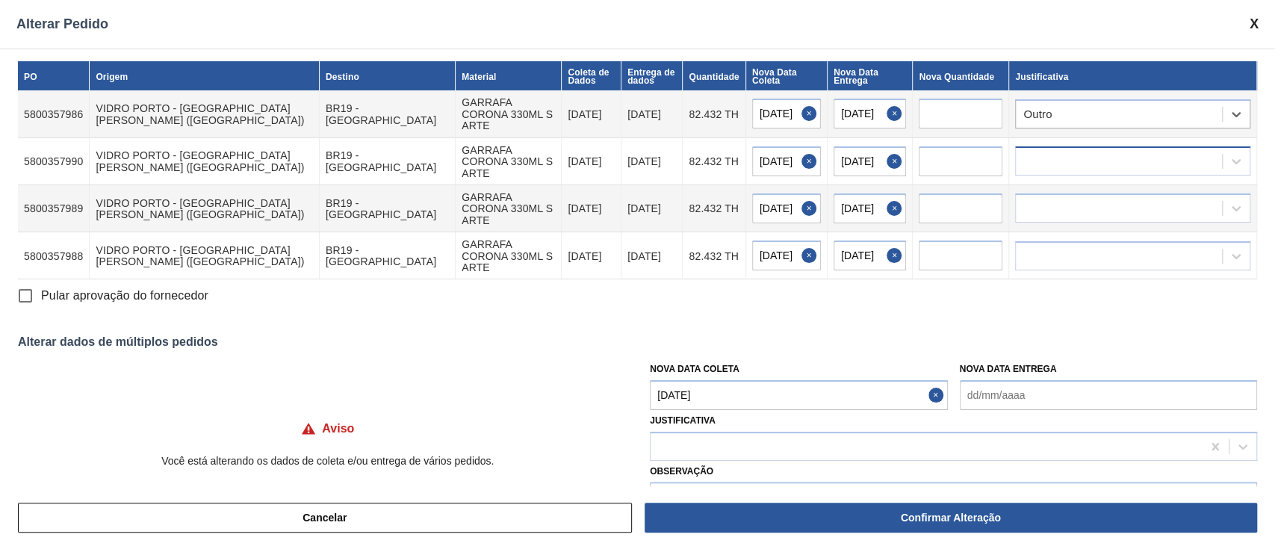
click at [1106, 151] on div at bounding box center [1119, 162] width 206 height 22
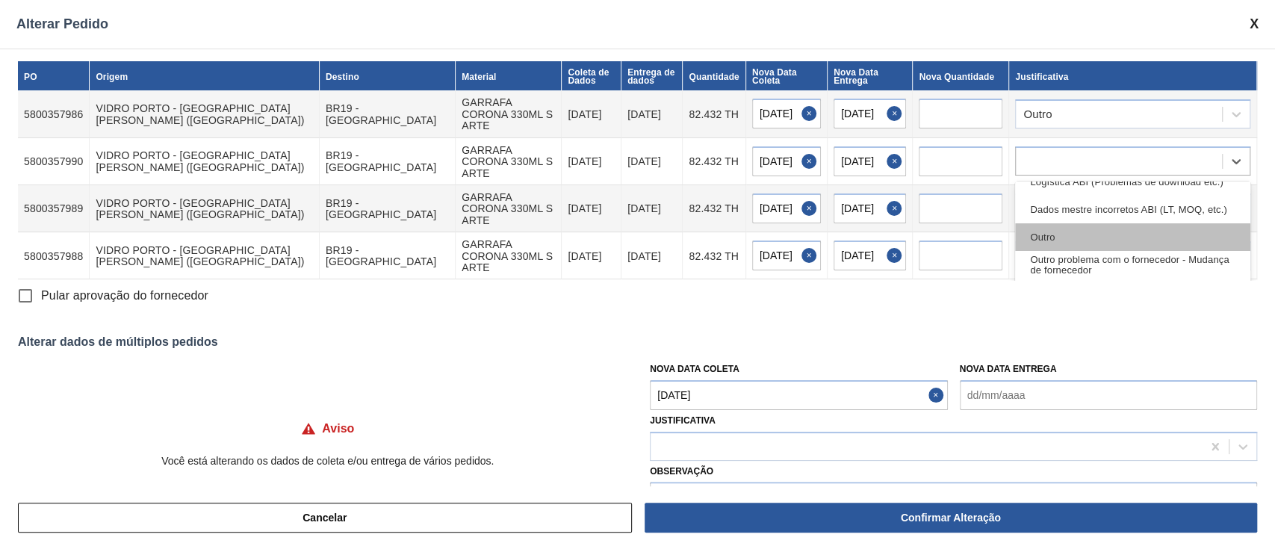
click at [1079, 229] on div "Outro" at bounding box center [1132, 237] width 235 height 28
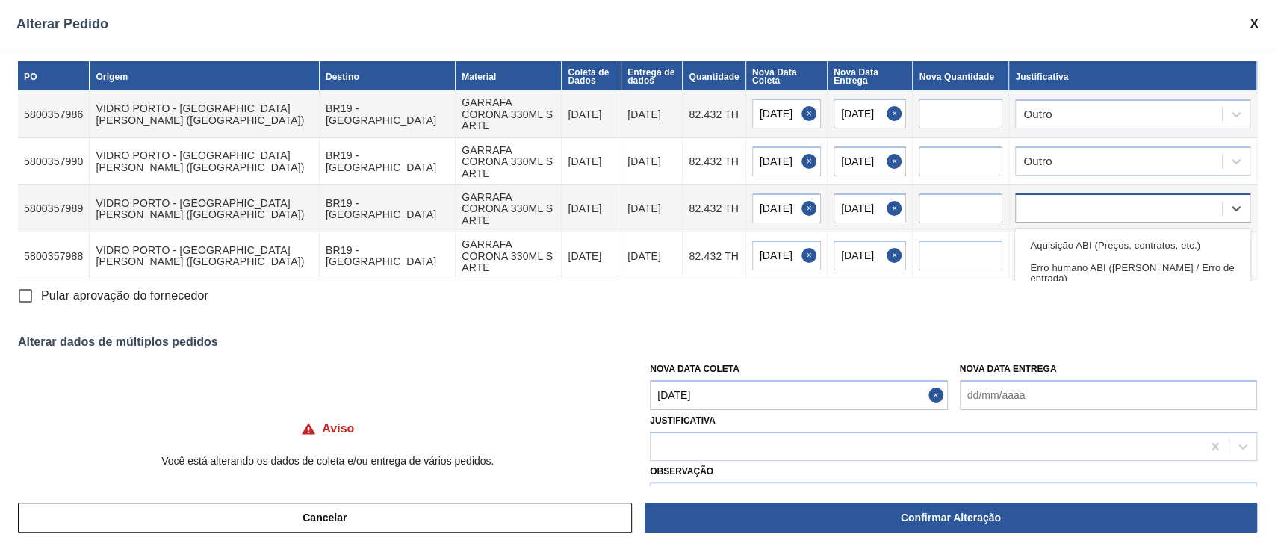
click at [1082, 198] on div at bounding box center [1119, 209] width 206 height 22
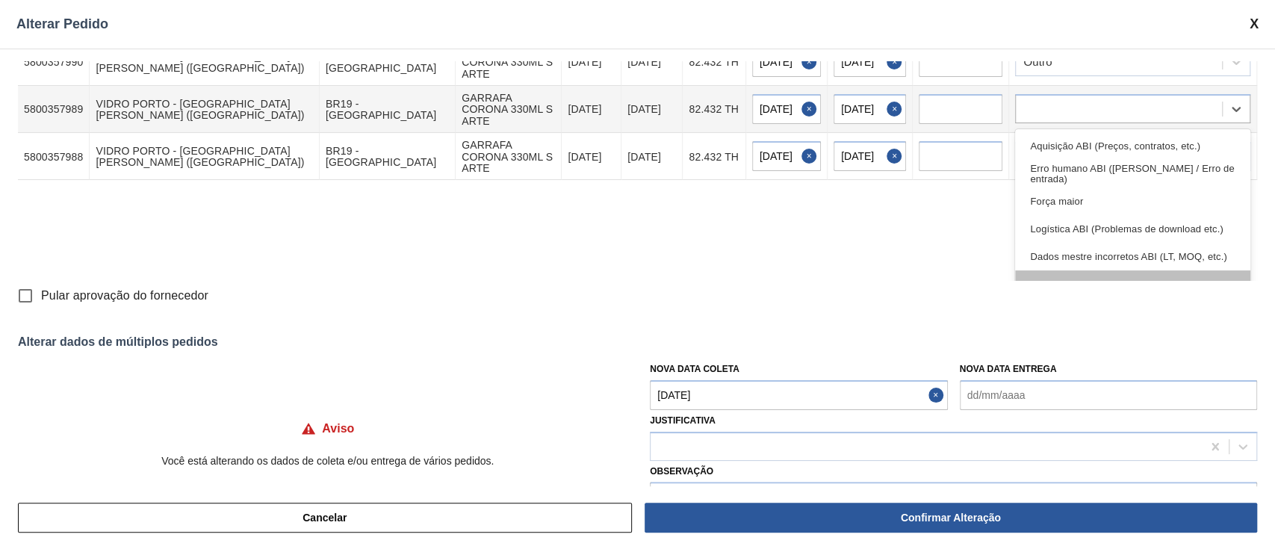
click at [1068, 270] on div "Outro" at bounding box center [1132, 284] width 235 height 28
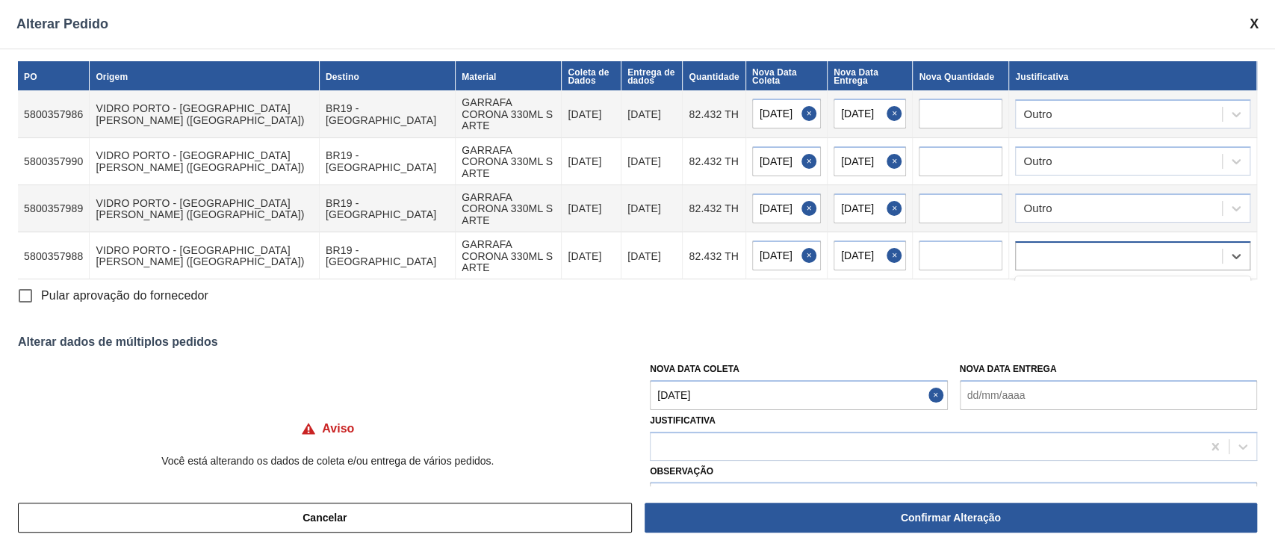
click at [1076, 245] on div at bounding box center [1119, 256] width 206 height 22
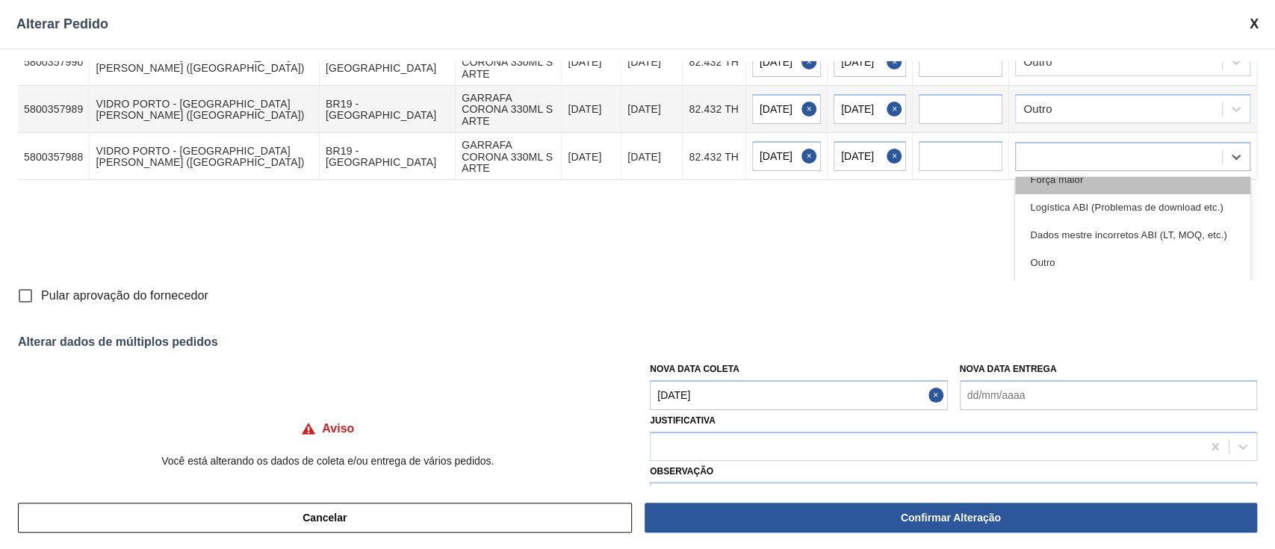
scroll to position [99, 0]
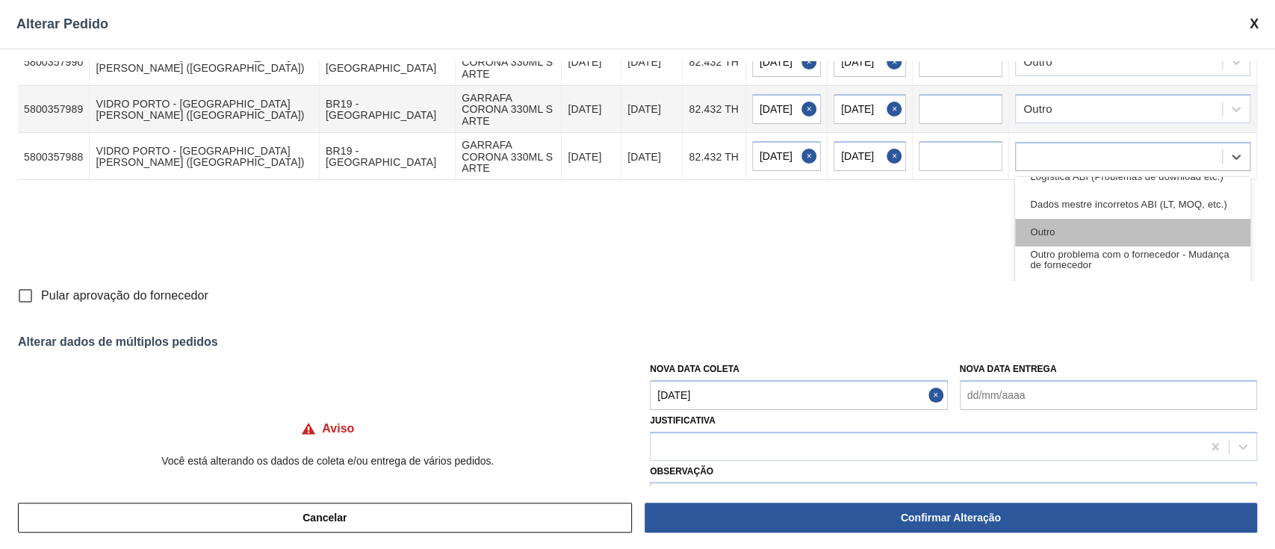
click at [1071, 219] on div "Outro" at bounding box center [1132, 233] width 235 height 28
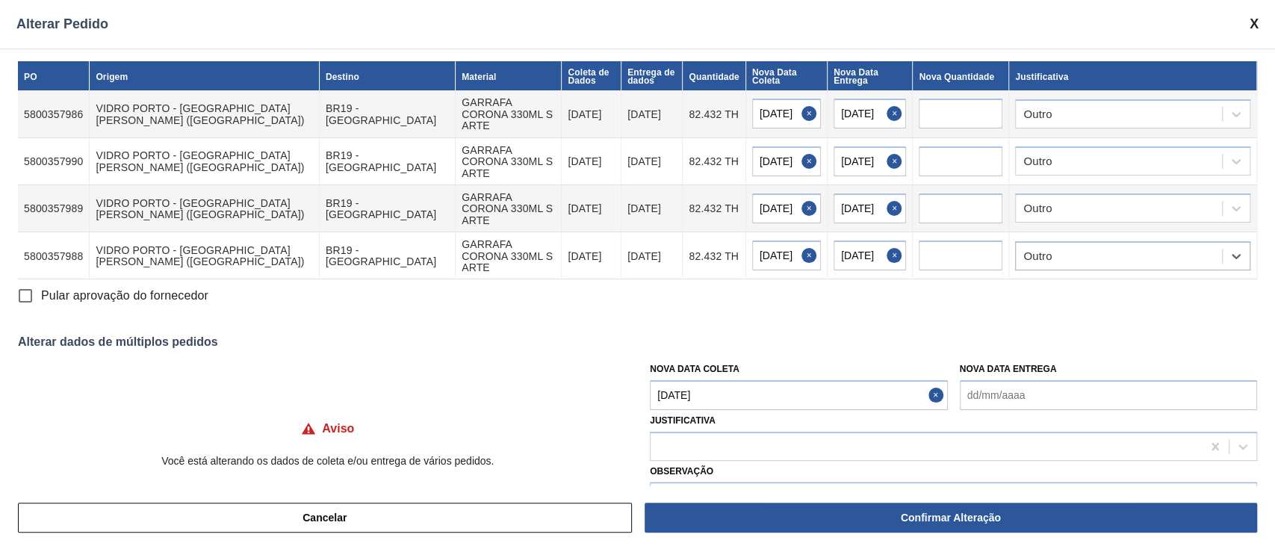
scroll to position [0, 0]
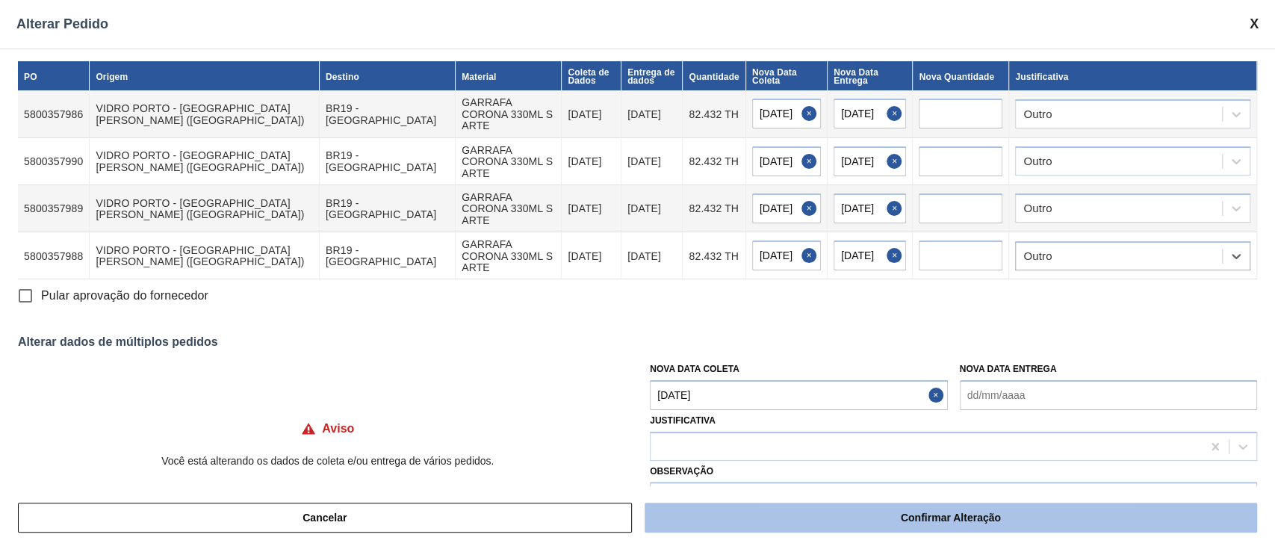
click at [978, 524] on button "Confirmar Alteração" at bounding box center [951, 518] width 612 height 30
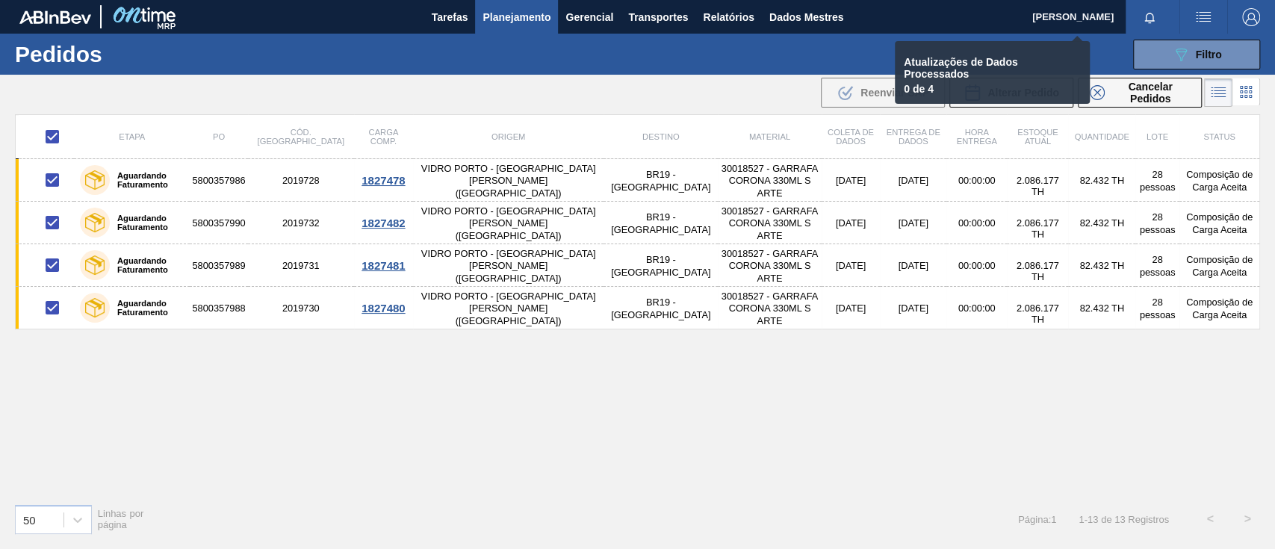
checkbox input "false"
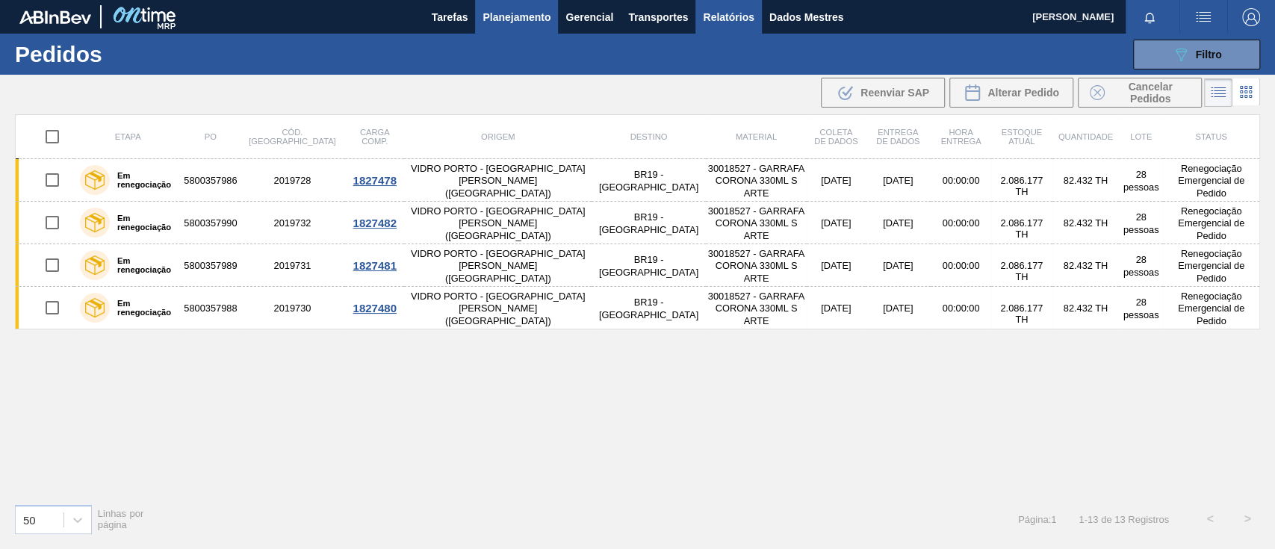
click at [753, 16] on font "Relatórios" at bounding box center [728, 17] width 51 height 12
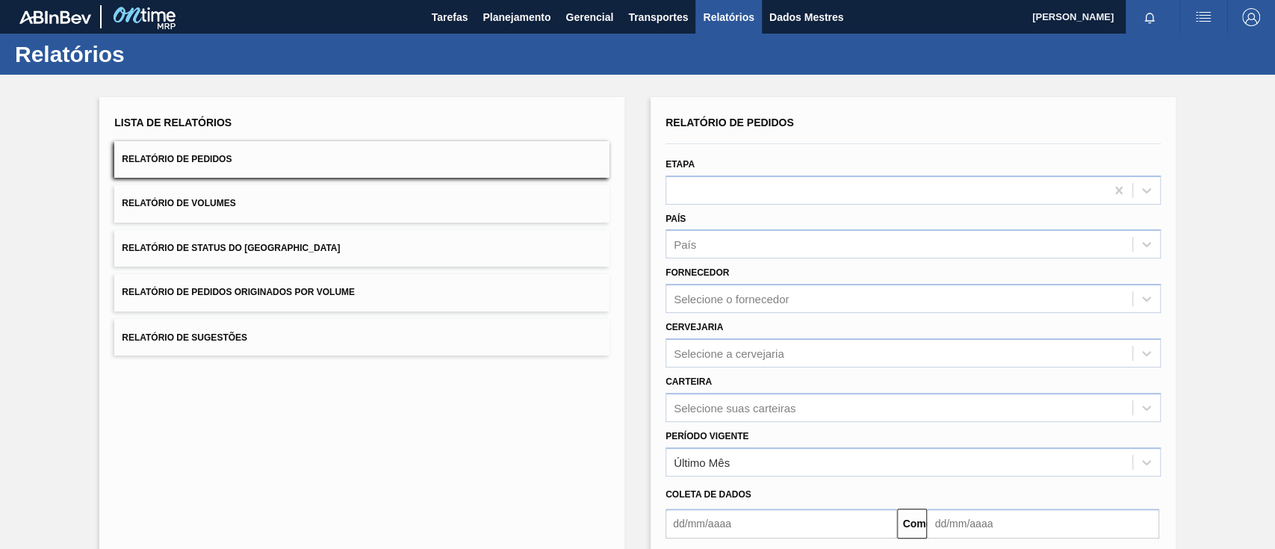
click at [337, 294] on font "Relatório de Pedidos Originados por Volume" at bounding box center [238, 293] width 233 height 10
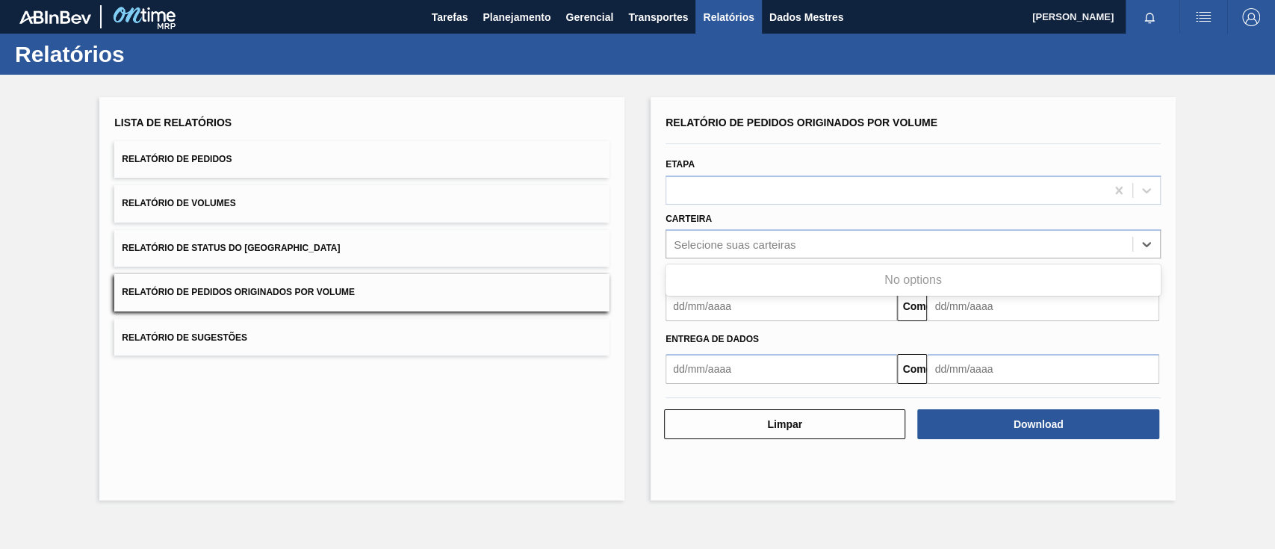
drag, startPoint x: 715, startPoint y: 211, endPoint x: 722, endPoint y: 154, distance: 57.2
click at [720, 182] on div "Relatório de Pedidos Originados por Volume Etapa Carteira Use Up and Down to ch…" at bounding box center [913, 248] width 495 height 272
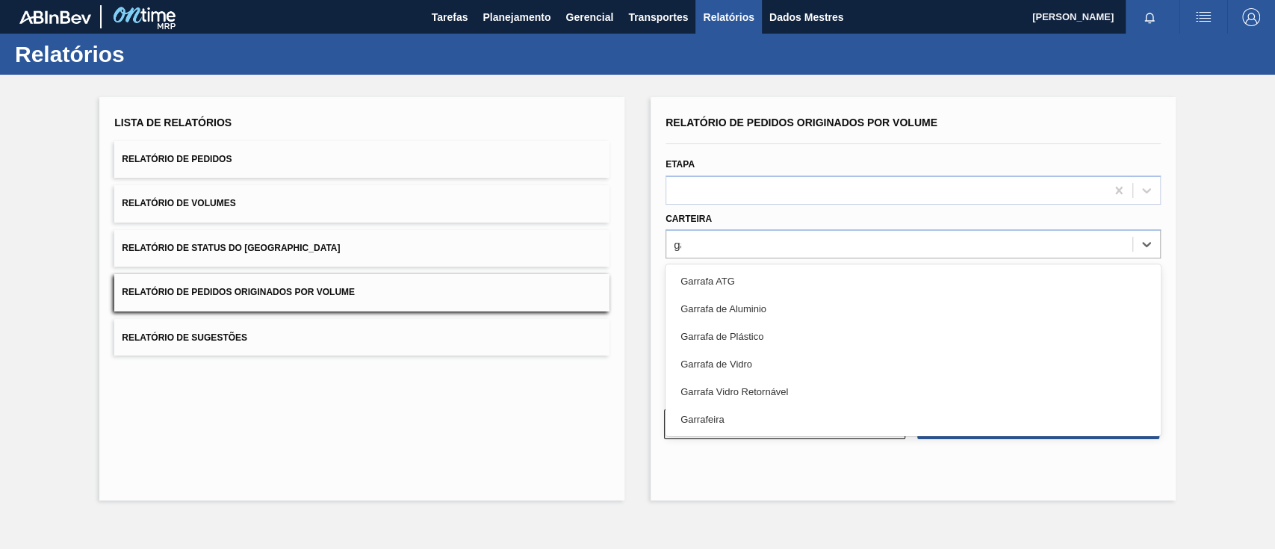
type input "ga"
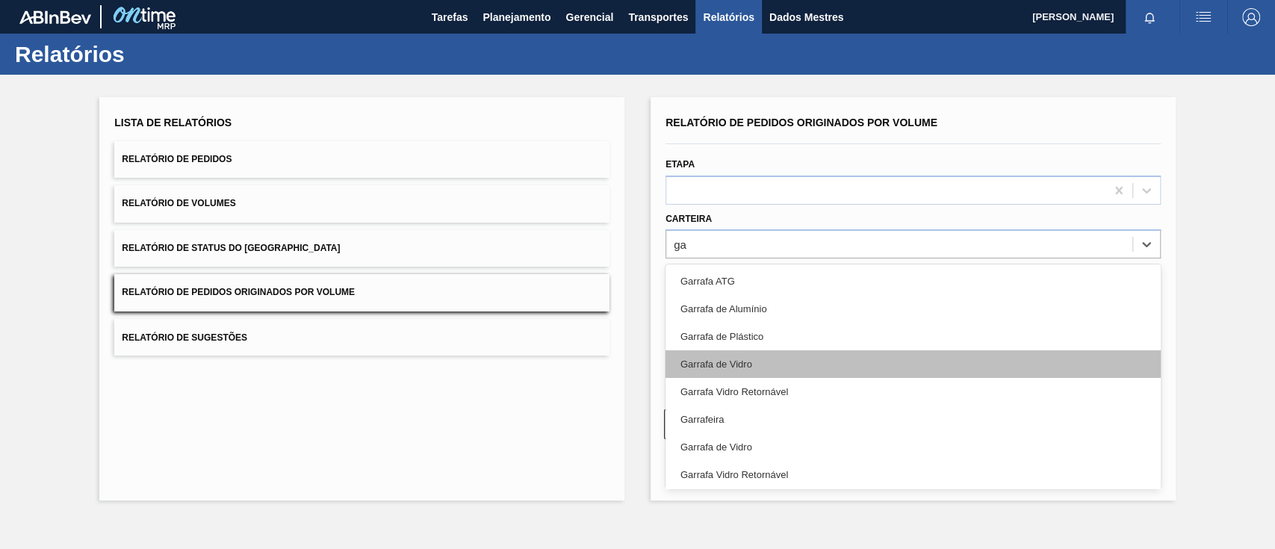
click at [758, 359] on div "Garrafa de Vidro" at bounding box center [913, 364] width 495 height 28
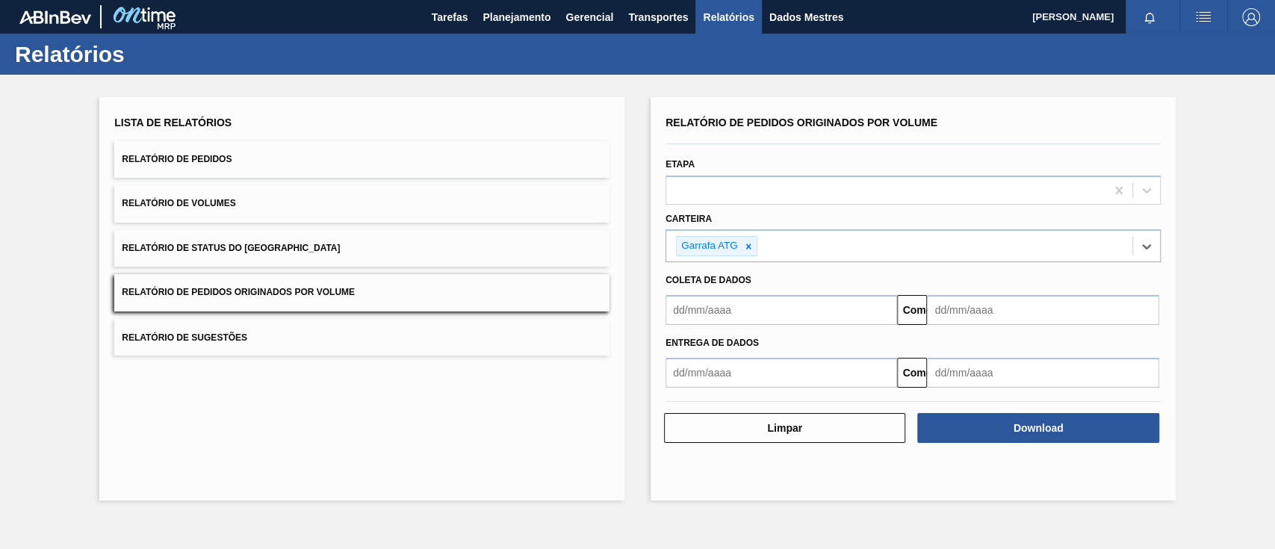
click at [747, 318] on input "text" at bounding box center [782, 310] width 232 height 30
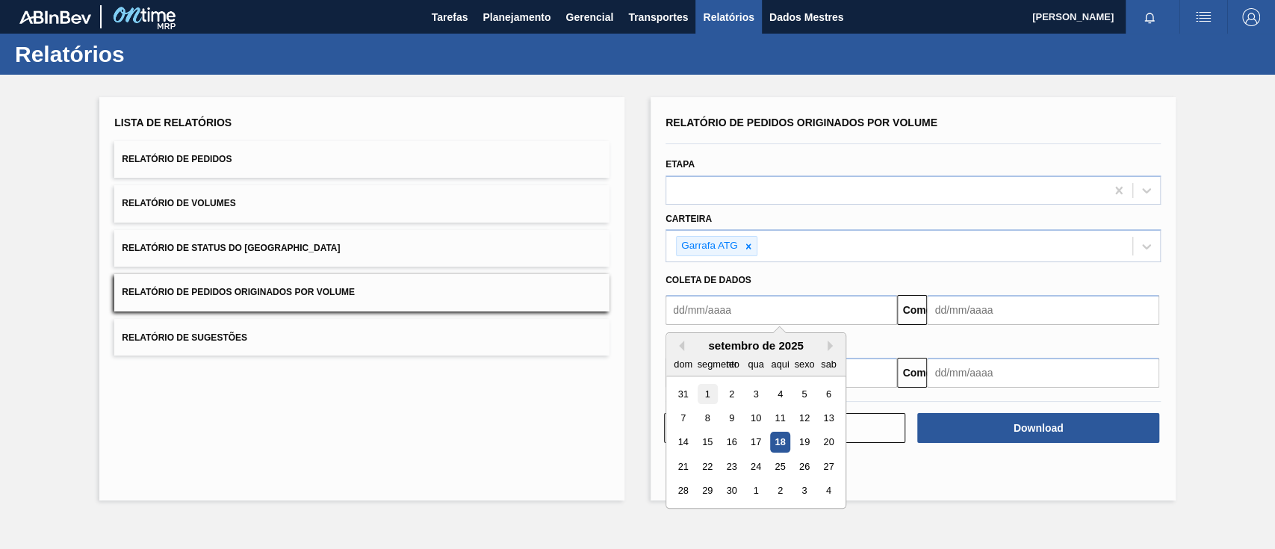
click at [706, 389] on font "1" at bounding box center [707, 393] width 5 height 11
type input "[DATE]"
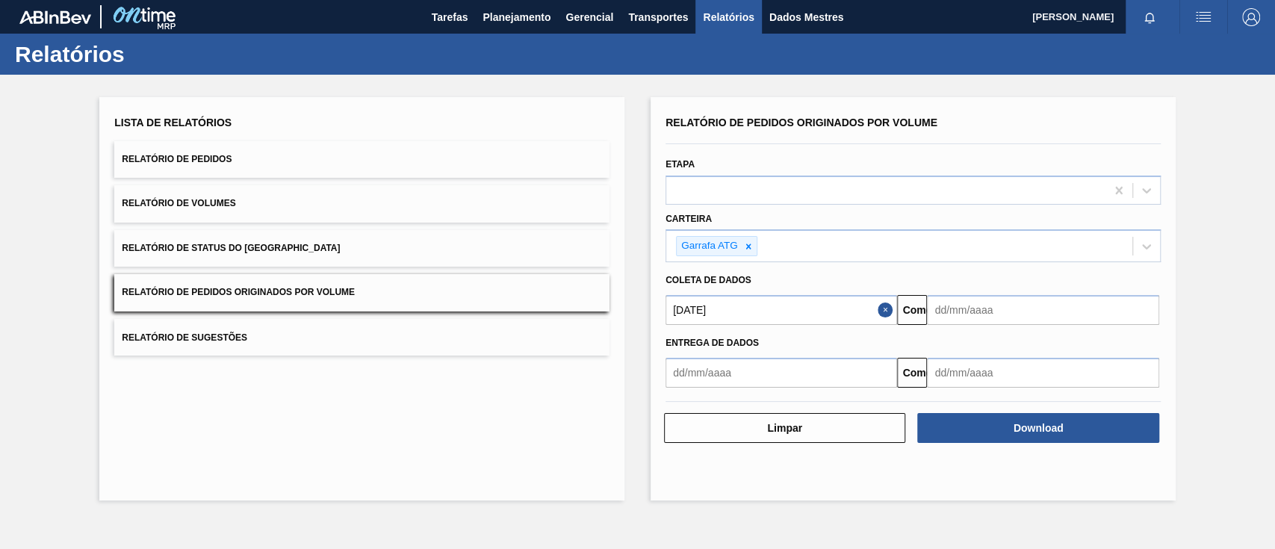
click at [1107, 312] on input "text" at bounding box center [1043, 310] width 232 height 30
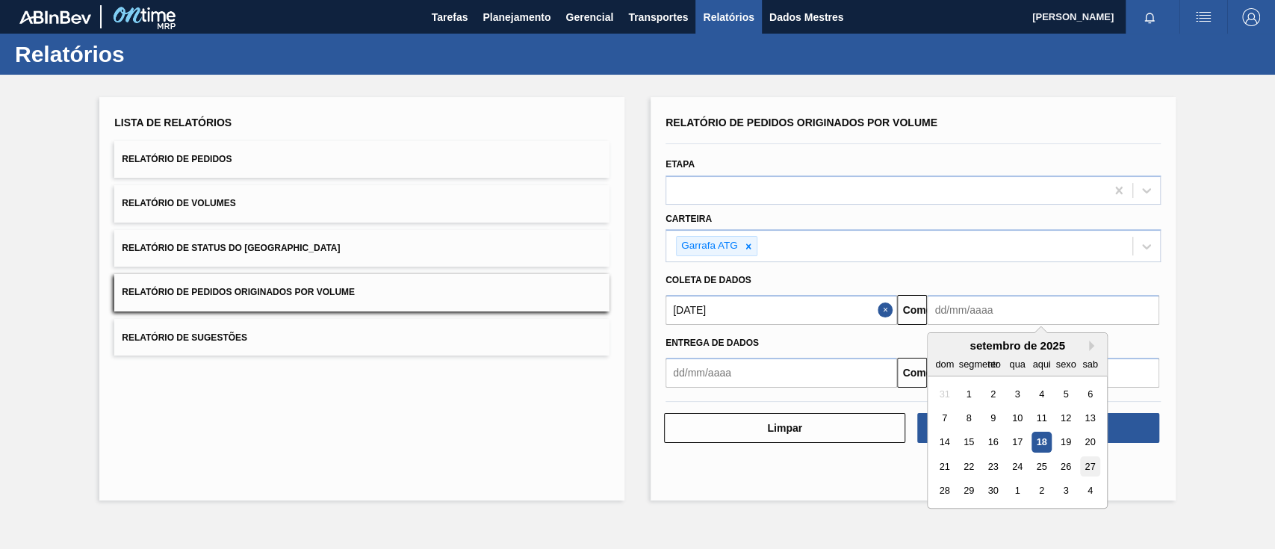
click at [1087, 471] on div "27" at bounding box center [1090, 466] width 20 height 20
type input "[DATE]"
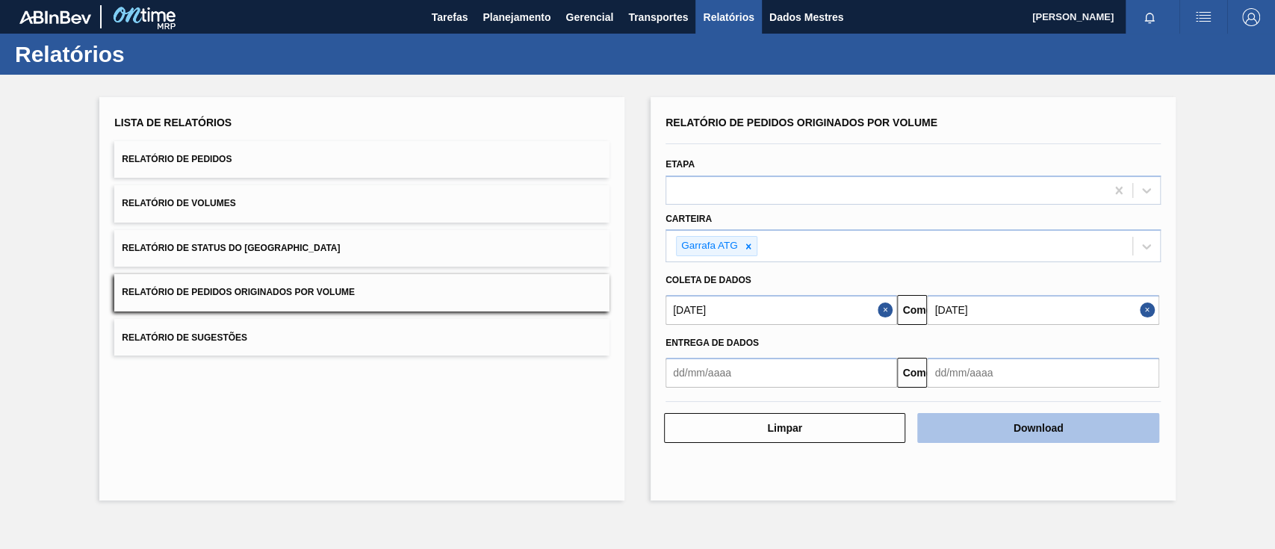
click at [1073, 427] on button "Download" at bounding box center [1037, 428] width 241 height 30
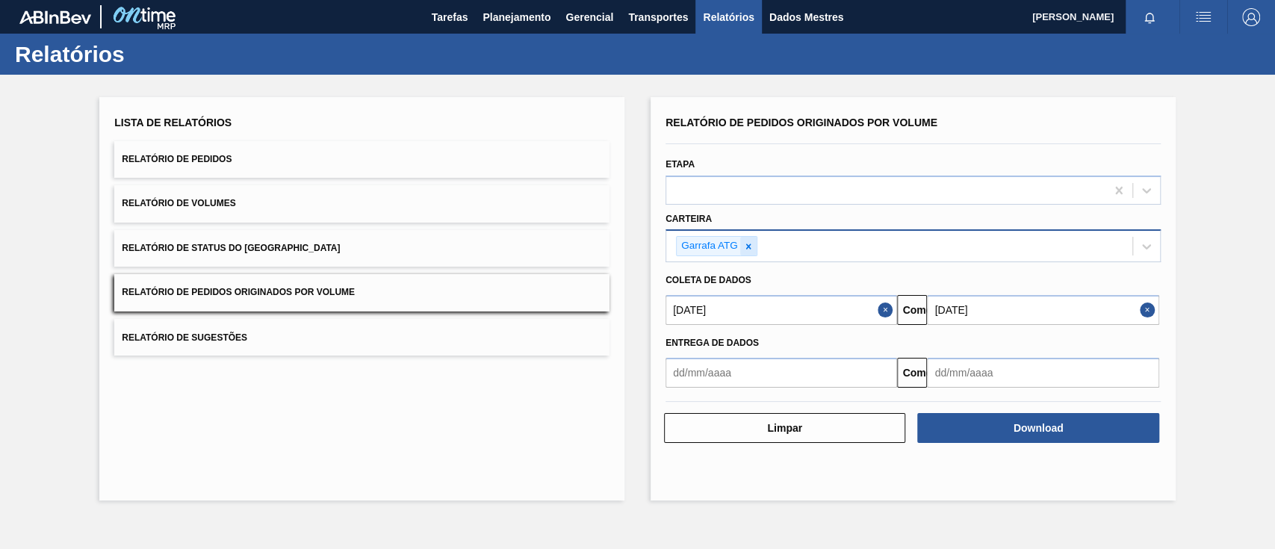
click at [755, 243] on div at bounding box center [748, 246] width 16 height 19
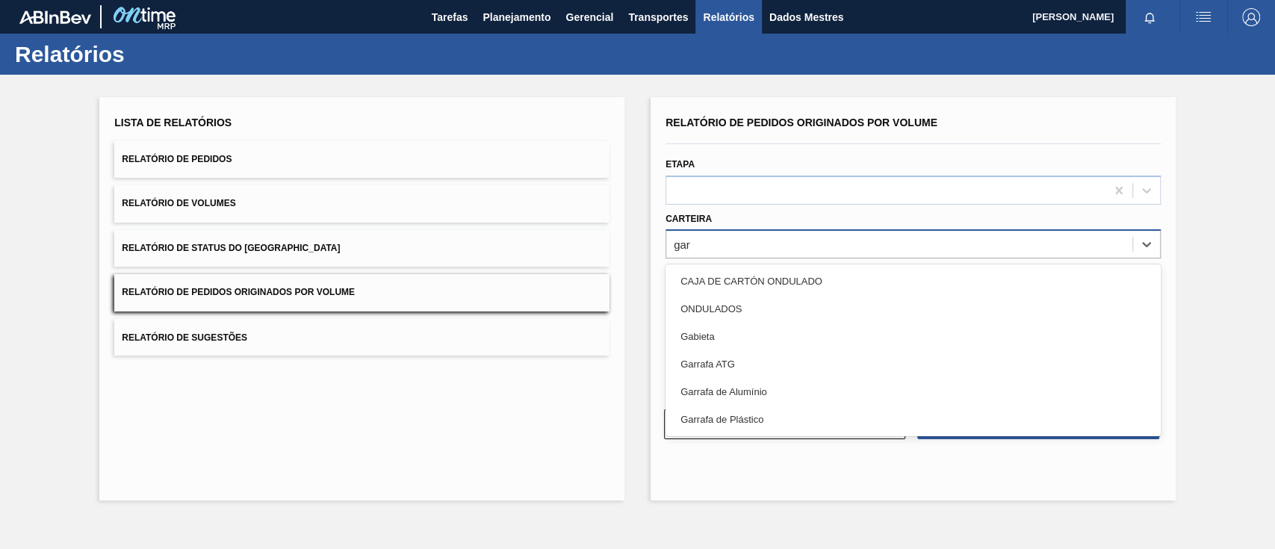
type input "ga"
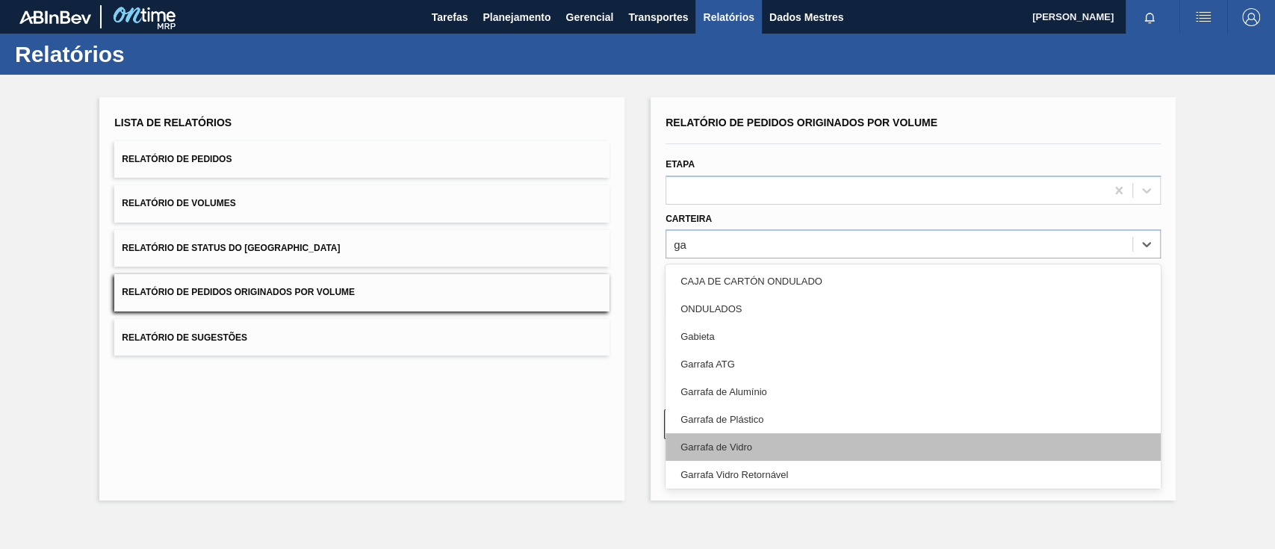
click at [743, 440] on div "Garrafa de Vidro" at bounding box center [913, 447] width 495 height 28
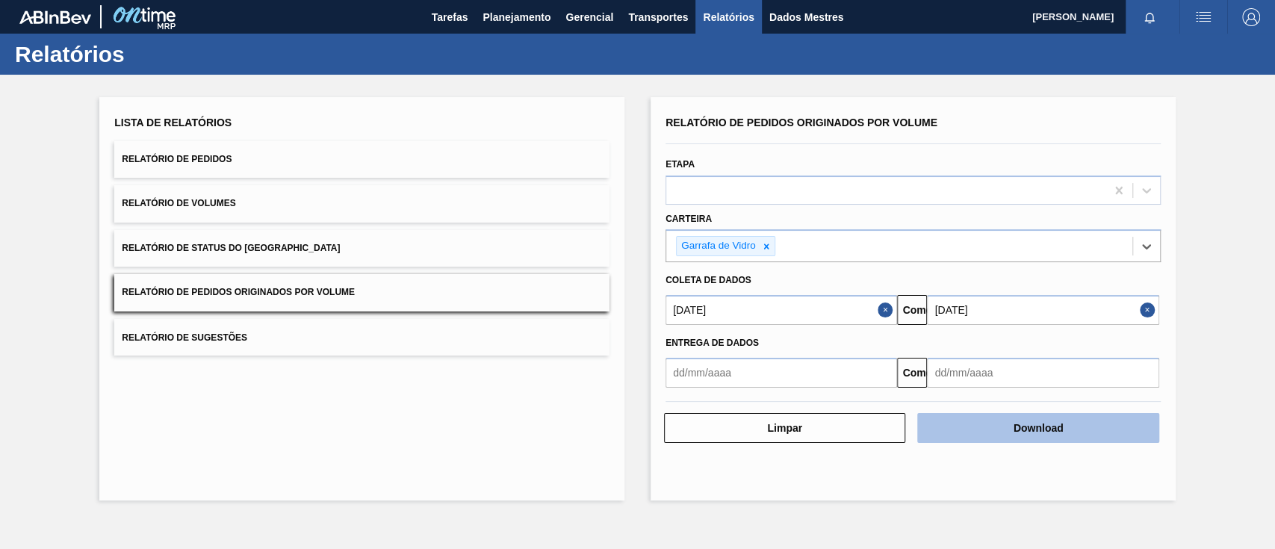
click at [1014, 429] on font "Download" at bounding box center [1039, 428] width 50 height 12
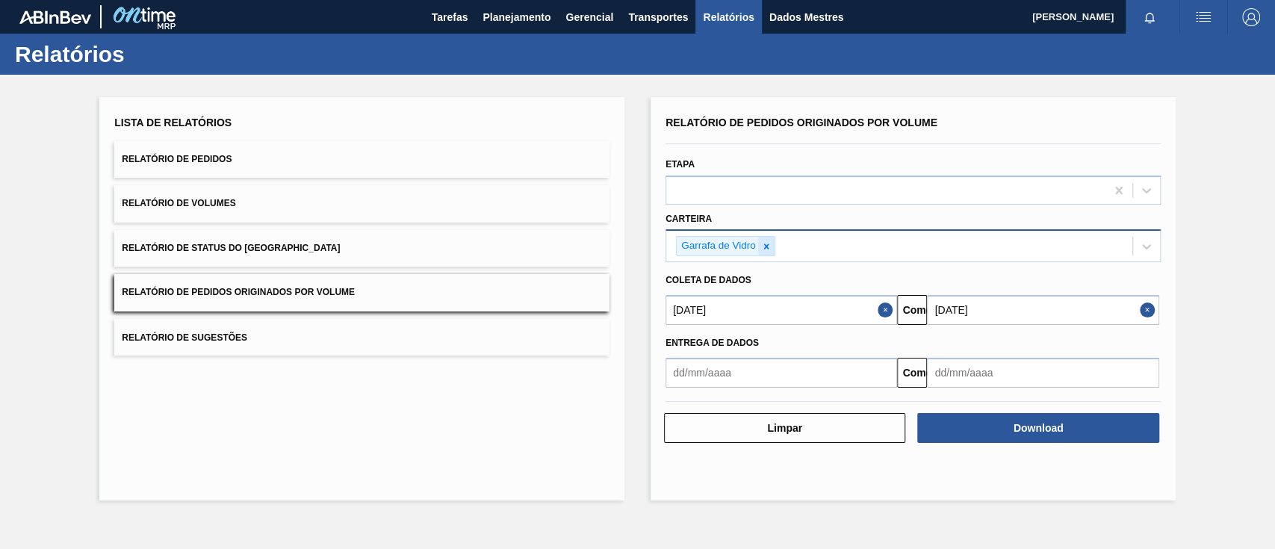
click at [764, 249] on icon at bounding box center [766, 246] width 10 height 10
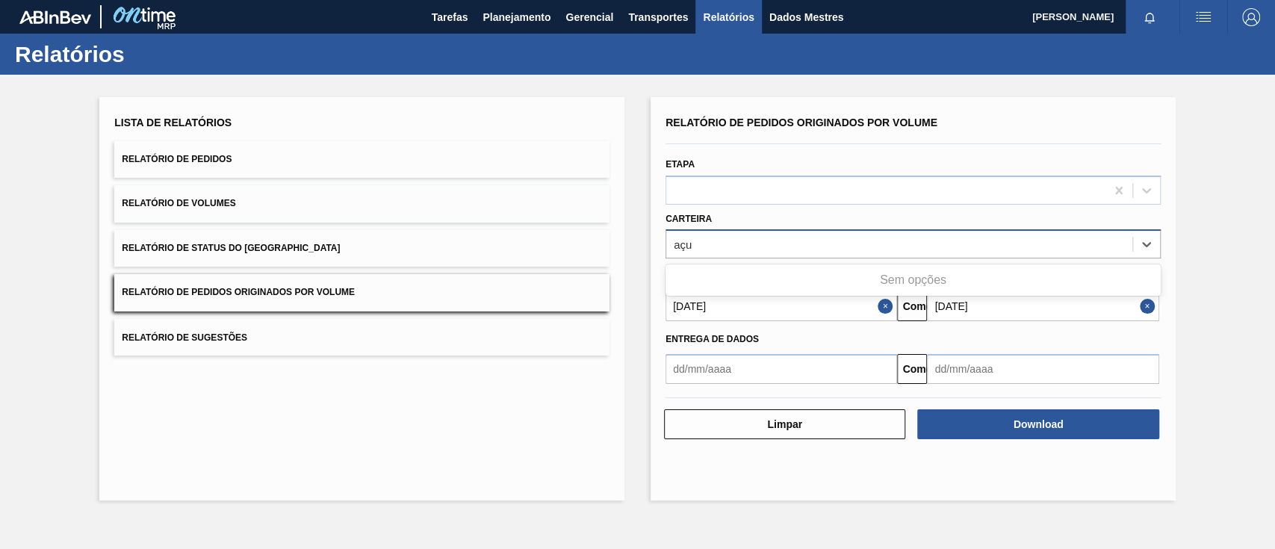
type input "aç"
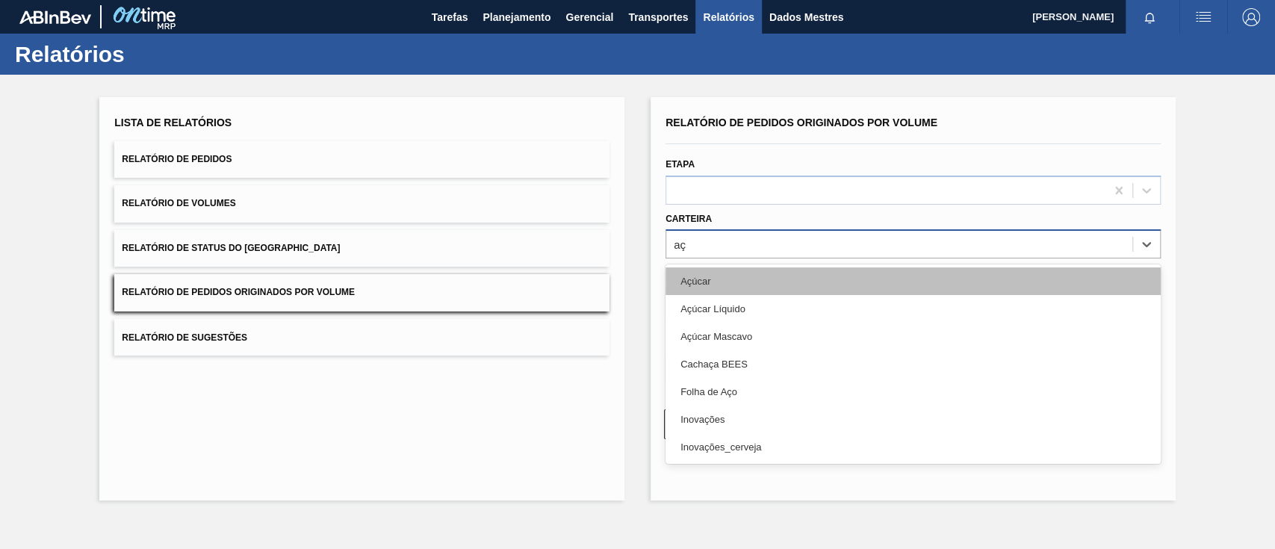
click at [741, 285] on div "Açúcar" at bounding box center [913, 281] width 495 height 28
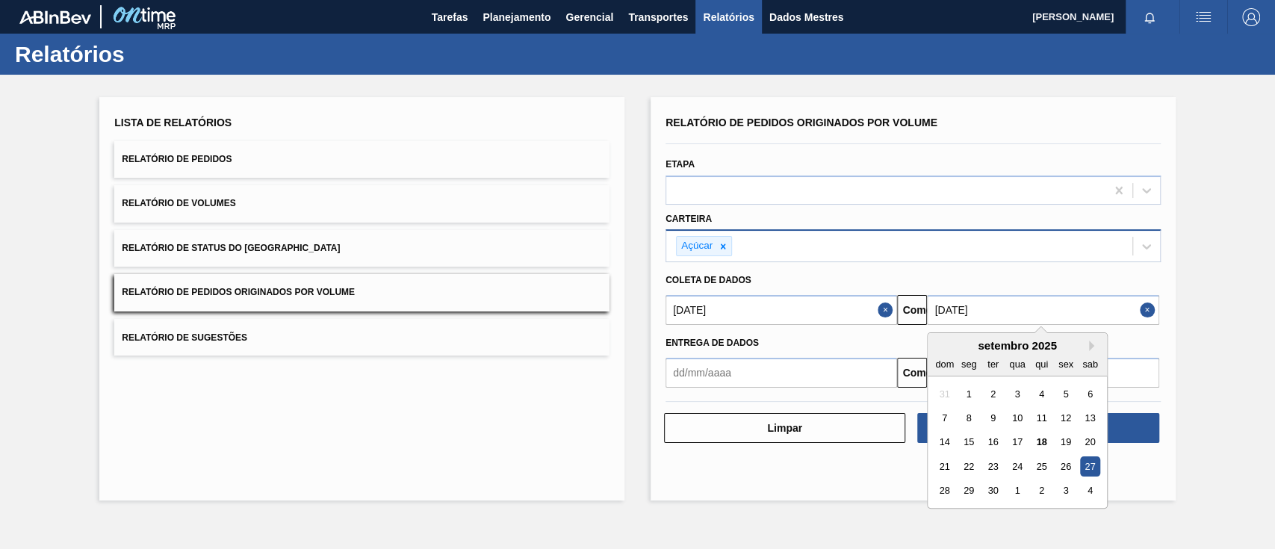
click at [1005, 314] on input "[DATE]" at bounding box center [1043, 310] width 232 height 30
click at [972, 463] on font "22" at bounding box center [969, 466] width 10 height 11
type input "[DATE]"
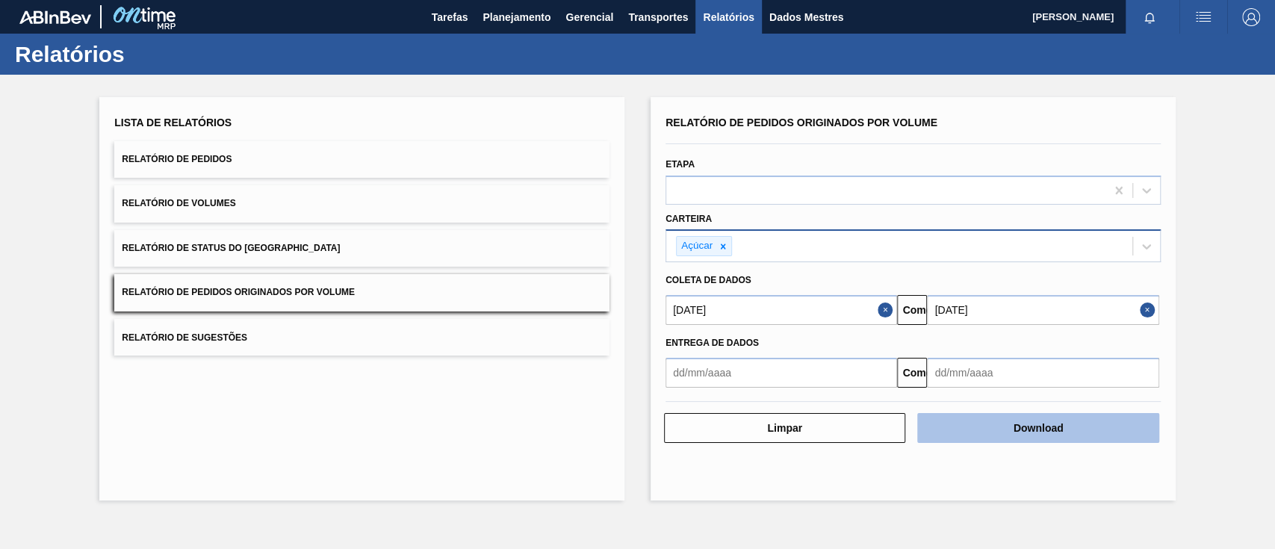
click at [1030, 439] on button "Download" at bounding box center [1037, 428] width 241 height 30
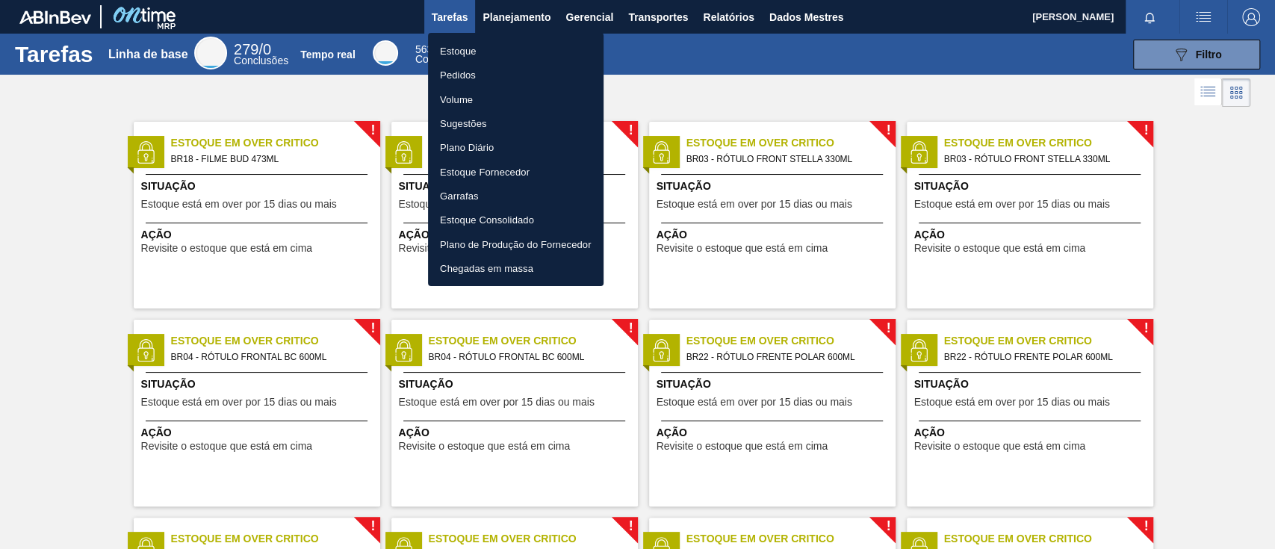
click at [461, 73] on font "Pedidos" at bounding box center [458, 74] width 36 height 11
